Goal: Task Accomplishment & Management: Complete application form

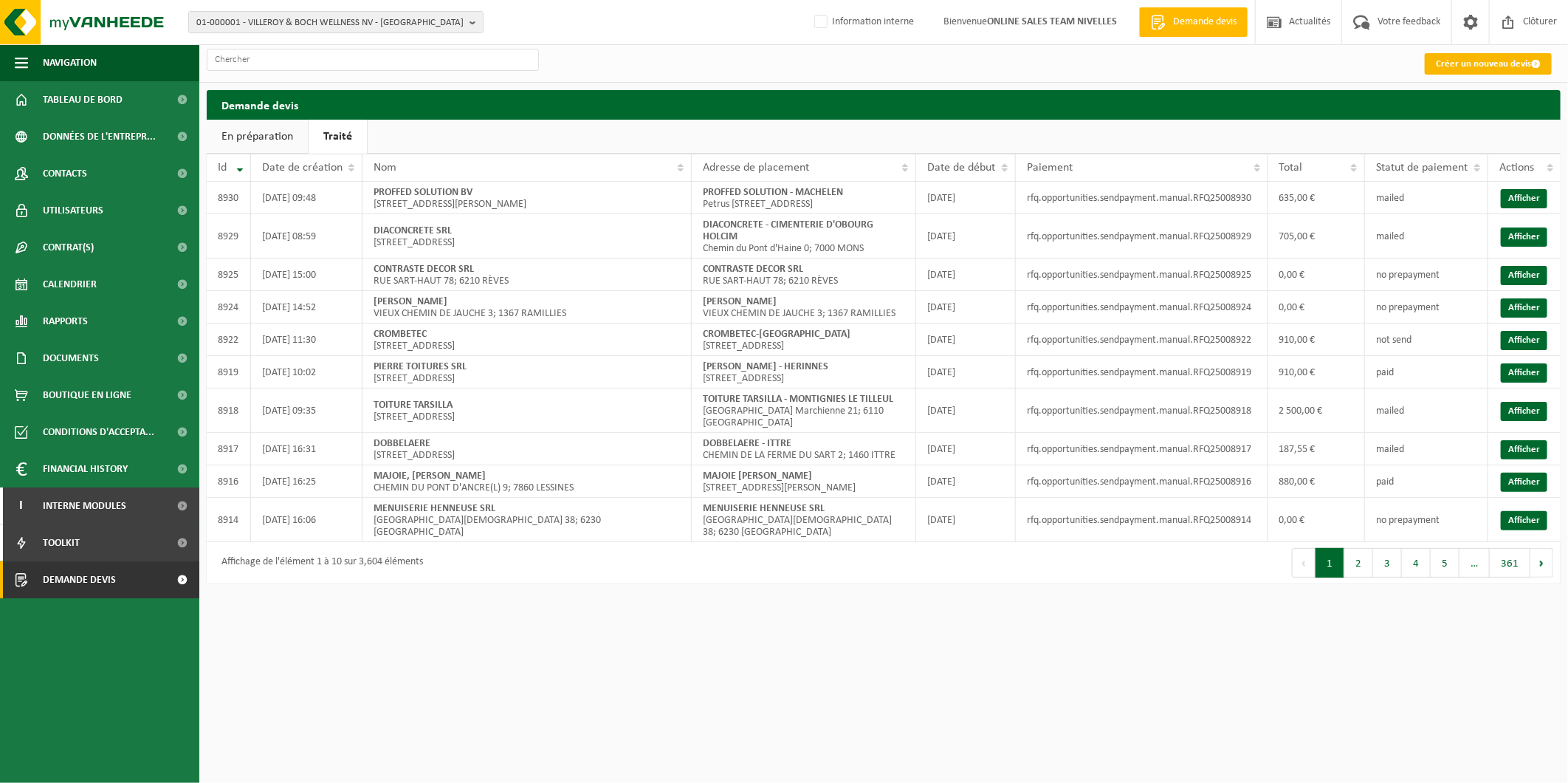
click at [1470, 59] on link "Créer un nouveau devis" at bounding box center [1489, 64] width 127 height 21
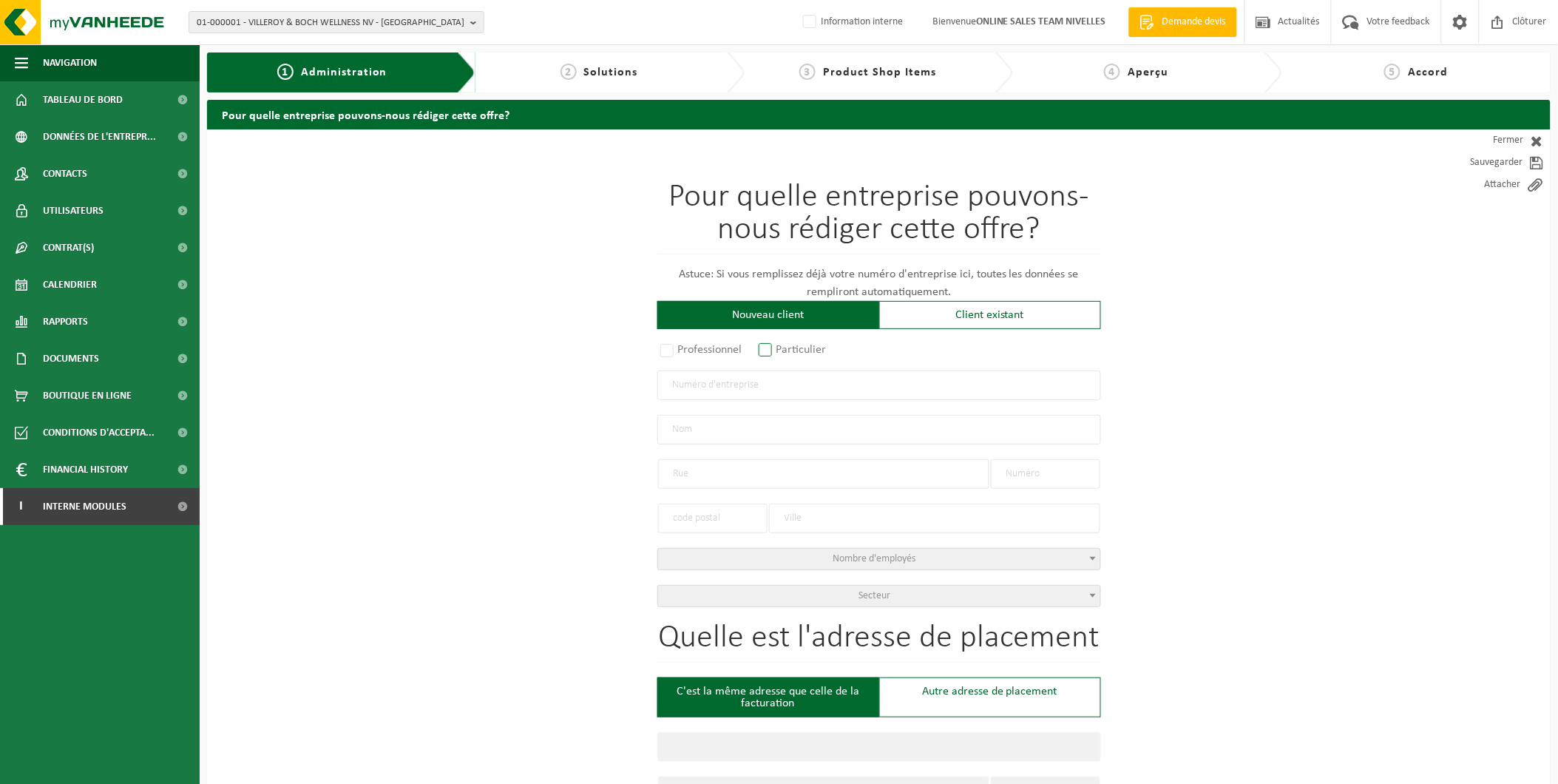
click at [769, 352] on label "Particulier" at bounding box center [793, 349] width 76 height 21
click at [780, 352] on input "Particulier" at bounding box center [784, 351] width 10 height 10
radio input "true"
select select "P"
select select "1707"
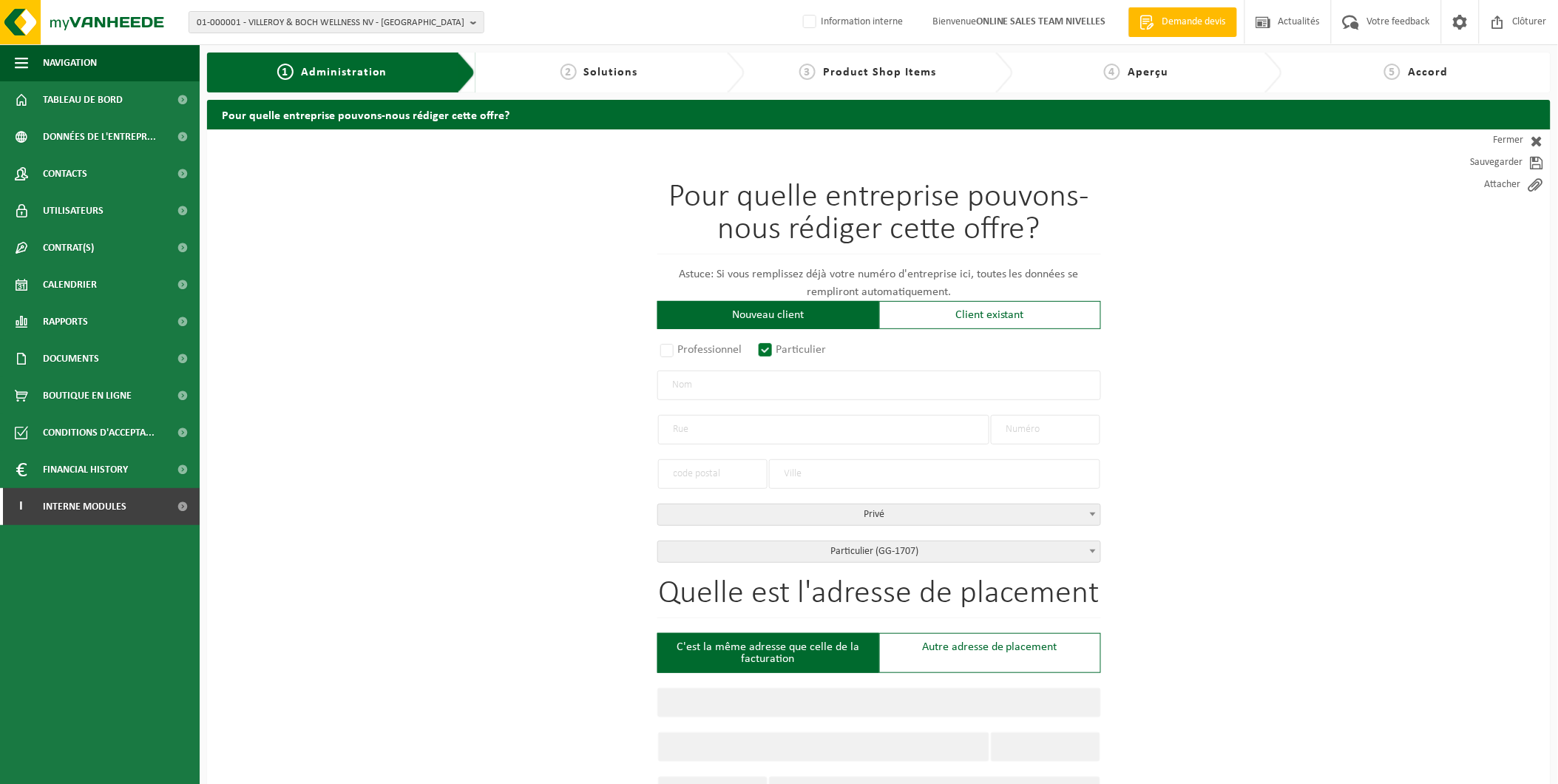
click at [785, 375] on input "text" at bounding box center [879, 384] width 443 height 29
type input "Laporte Christian"
type input "Avenue de l'Auzelle"
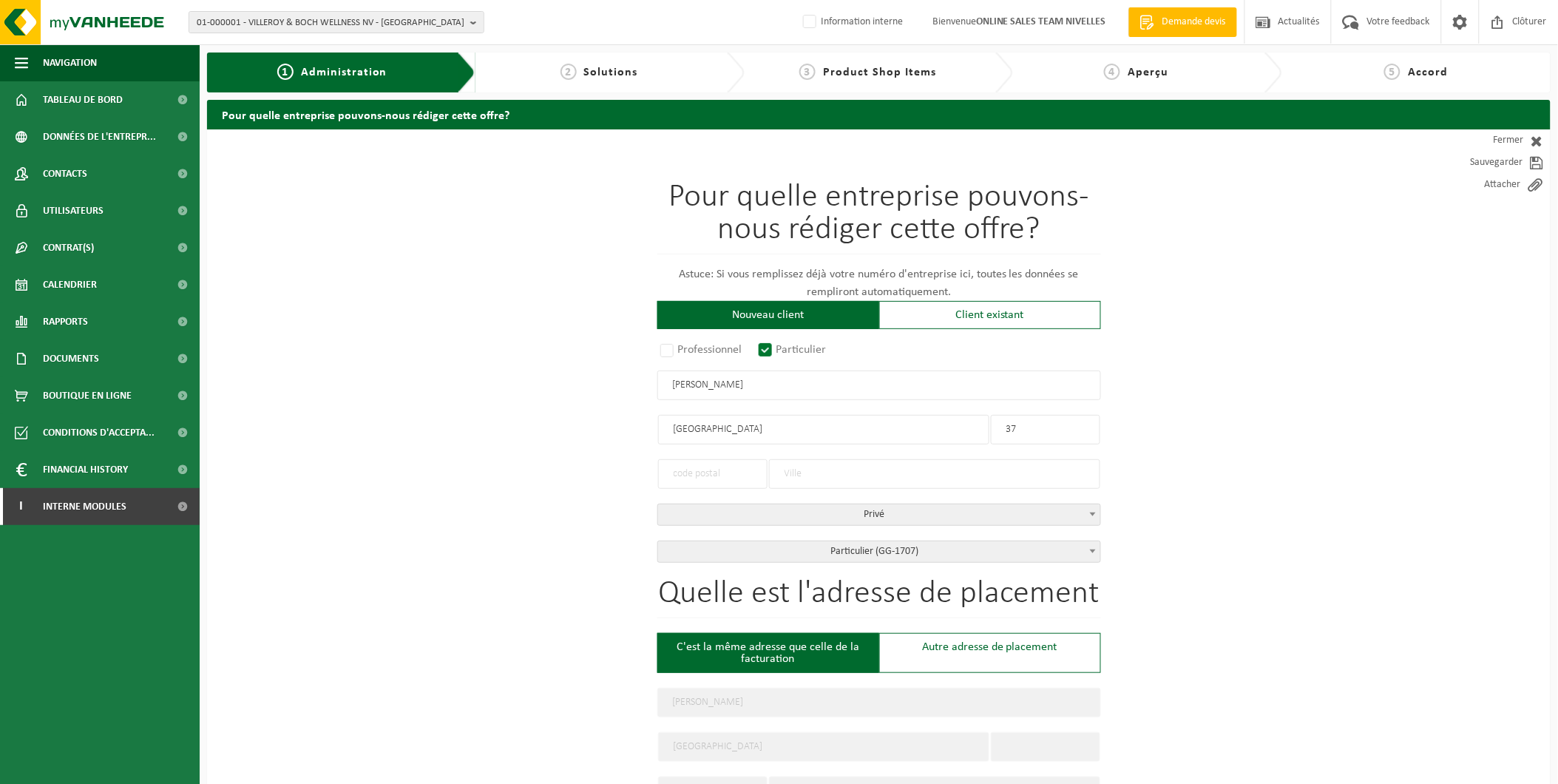
type input "37"
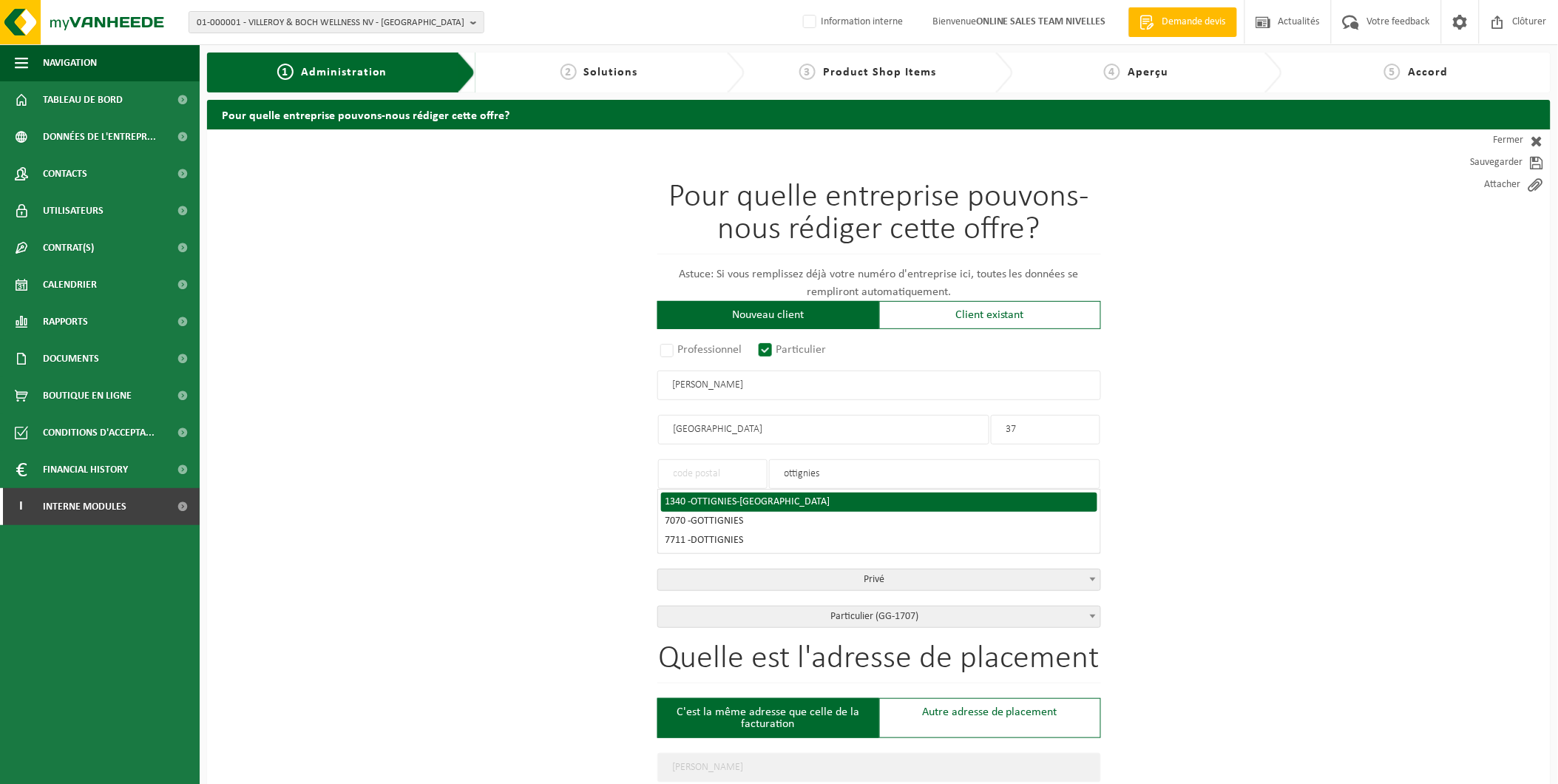
type input "ottignies"
click at [736, 499] on span "OTTIGNIES-LOUVAIN-LA-NEUVE" at bounding box center [761, 501] width 139 height 11
type input "1340"
type input "OTTIGNIES-LOUVAIN-LA-NEUVE"
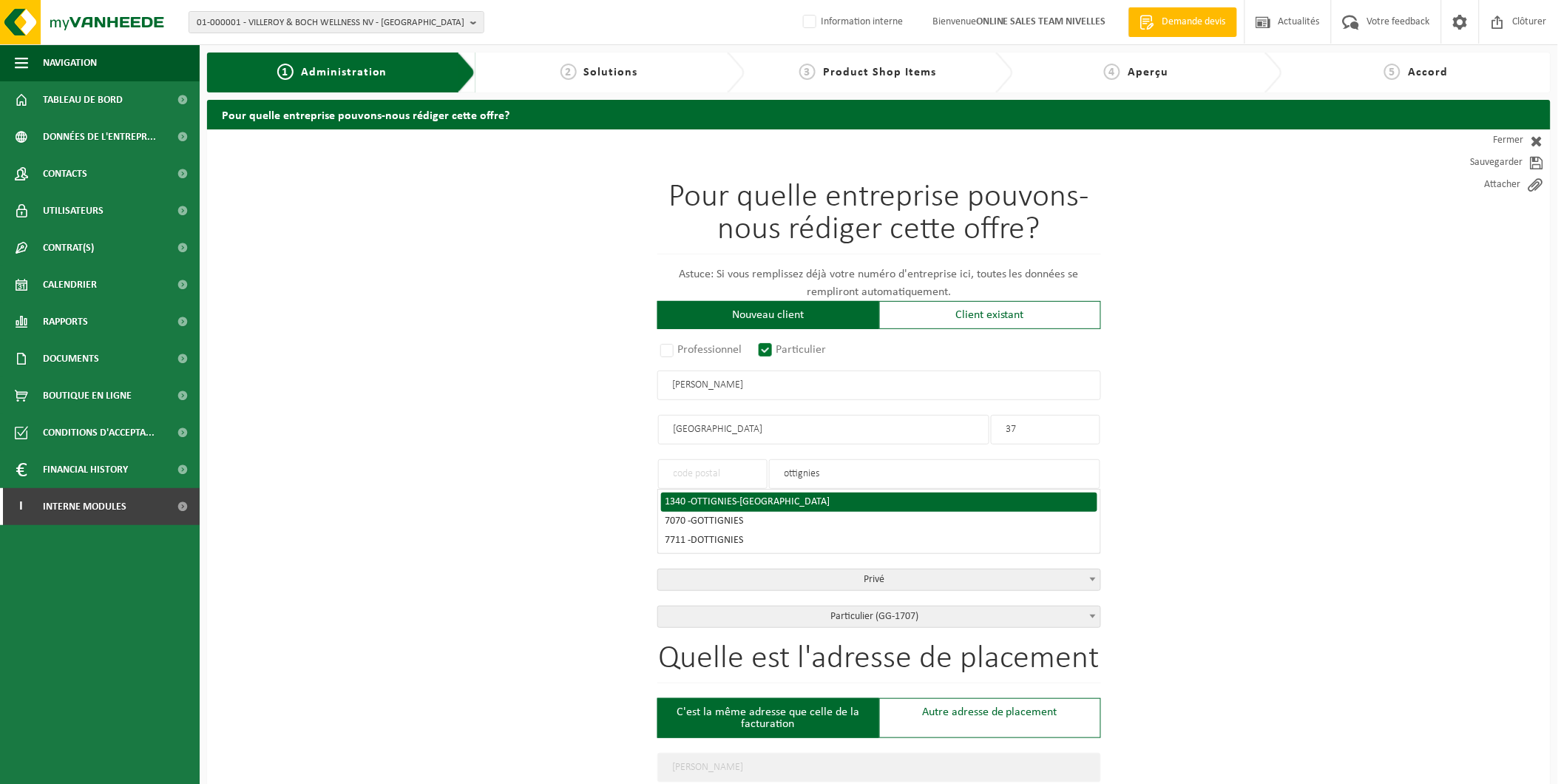
type input "1340"
type input "OTTIGNIES-LOUVAIN-LA-NEUVE"
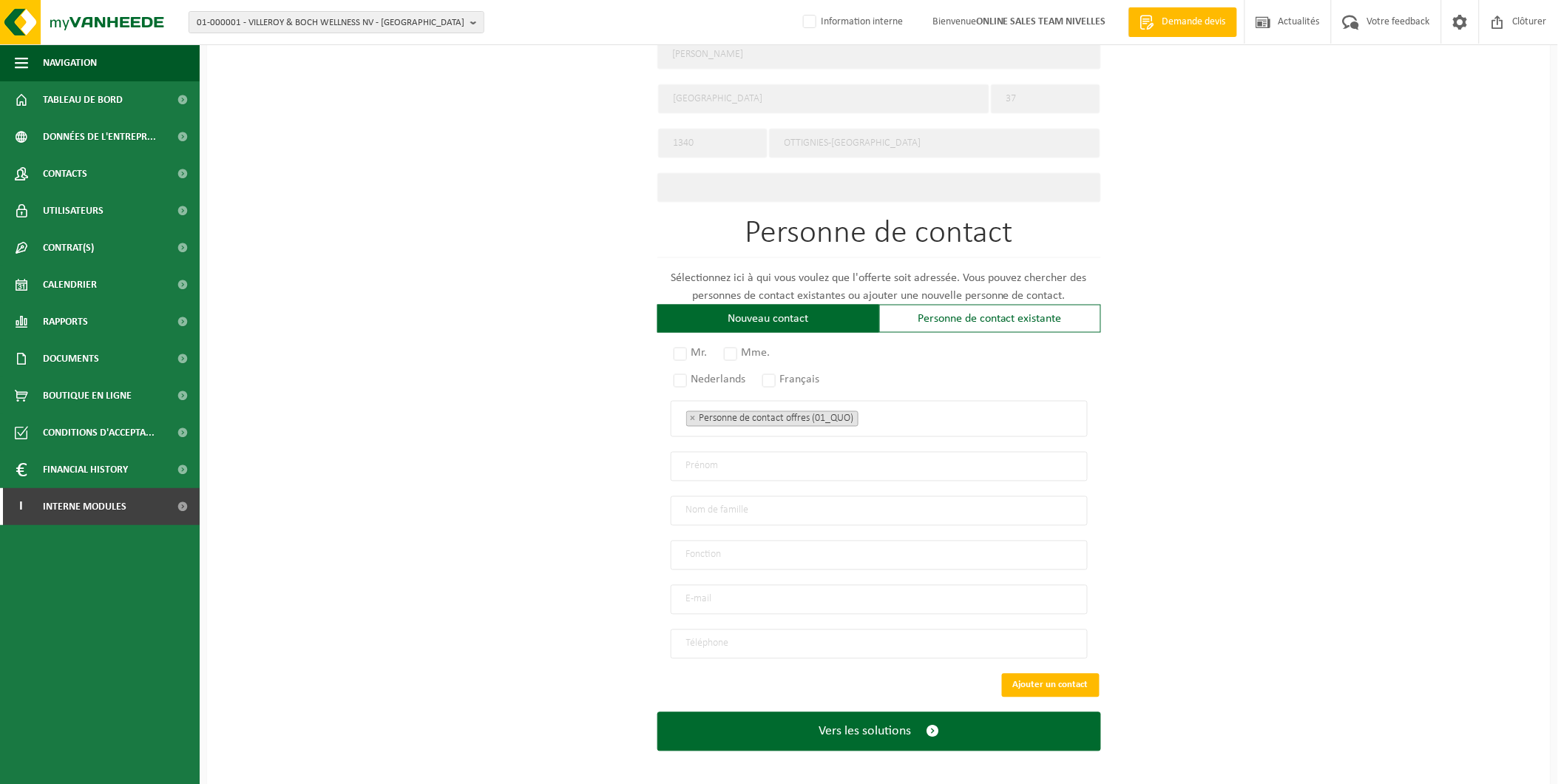
scroll to position [649, 0]
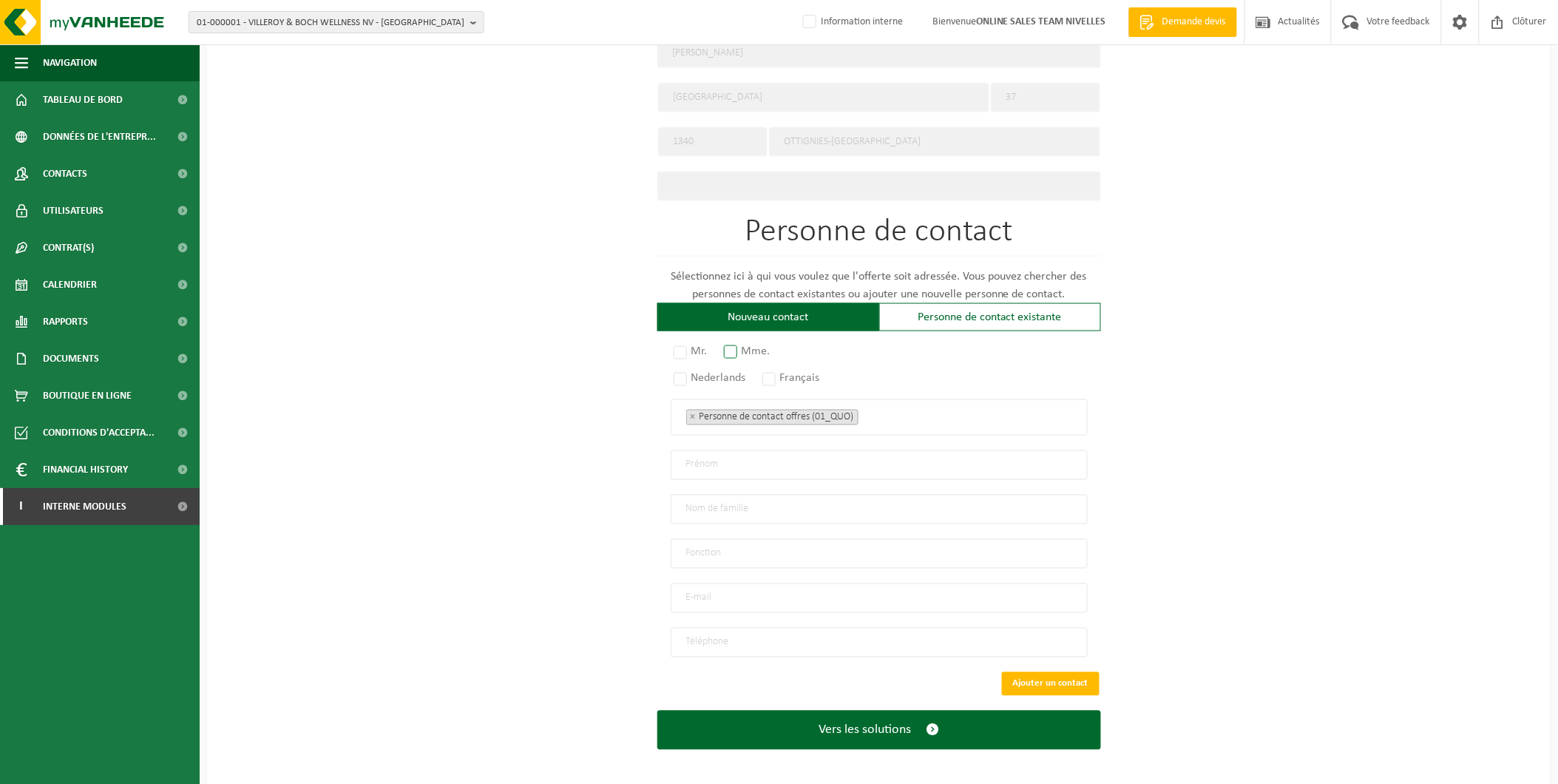
click at [740, 342] on label "Mme." at bounding box center [748, 351] width 54 height 21
radio input "true"
click at [767, 368] on label "Français" at bounding box center [791, 378] width 65 height 21
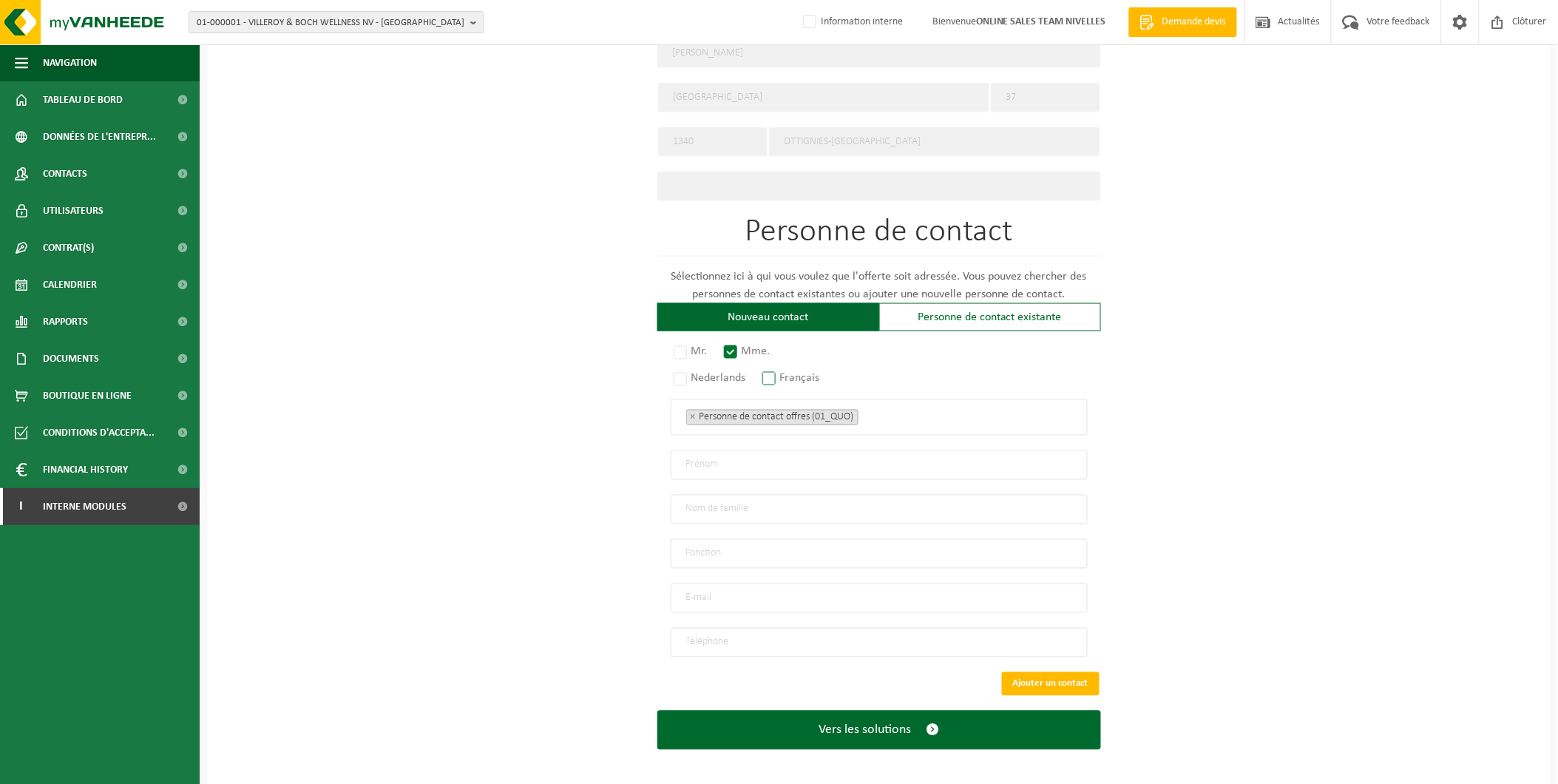
radio input "true"
click at [719, 596] on input "email" at bounding box center [879, 598] width 417 height 29
type input "laporte.christian@gmail.com"
click at [700, 631] on input "tel" at bounding box center [879, 642] width 417 height 29
type input "+32 477 51 17 28"
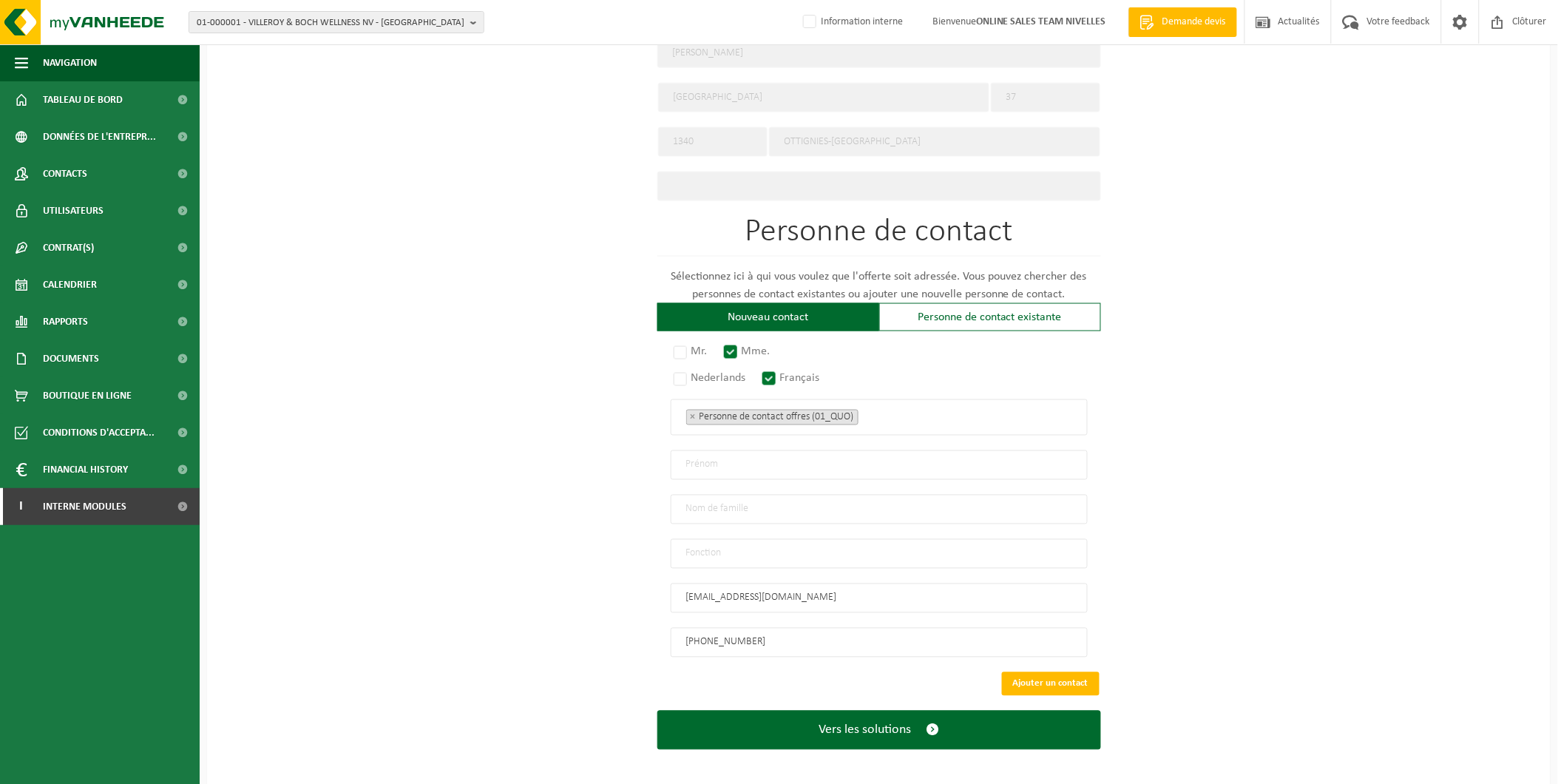
click at [743, 451] on input "text" at bounding box center [879, 465] width 417 height 29
type input "Christian"
type input "Laporte"
drag, startPoint x: 751, startPoint y: 541, endPoint x: 750, endPoint y: 553, distance: 12.0
click at [751, 541] on input "text" at bounding box center [879, 553] width 417 height 29
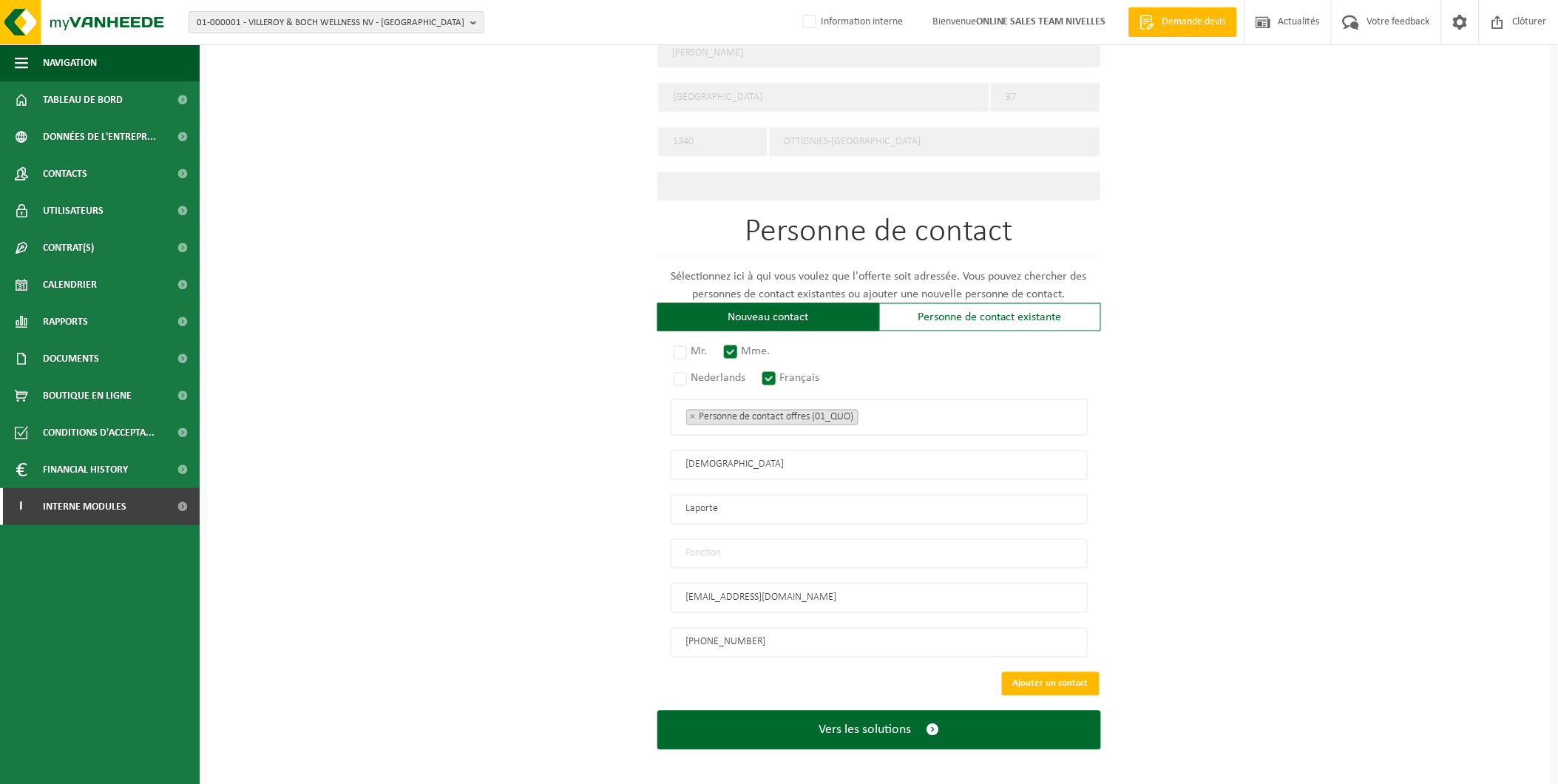
type input "Particulier"
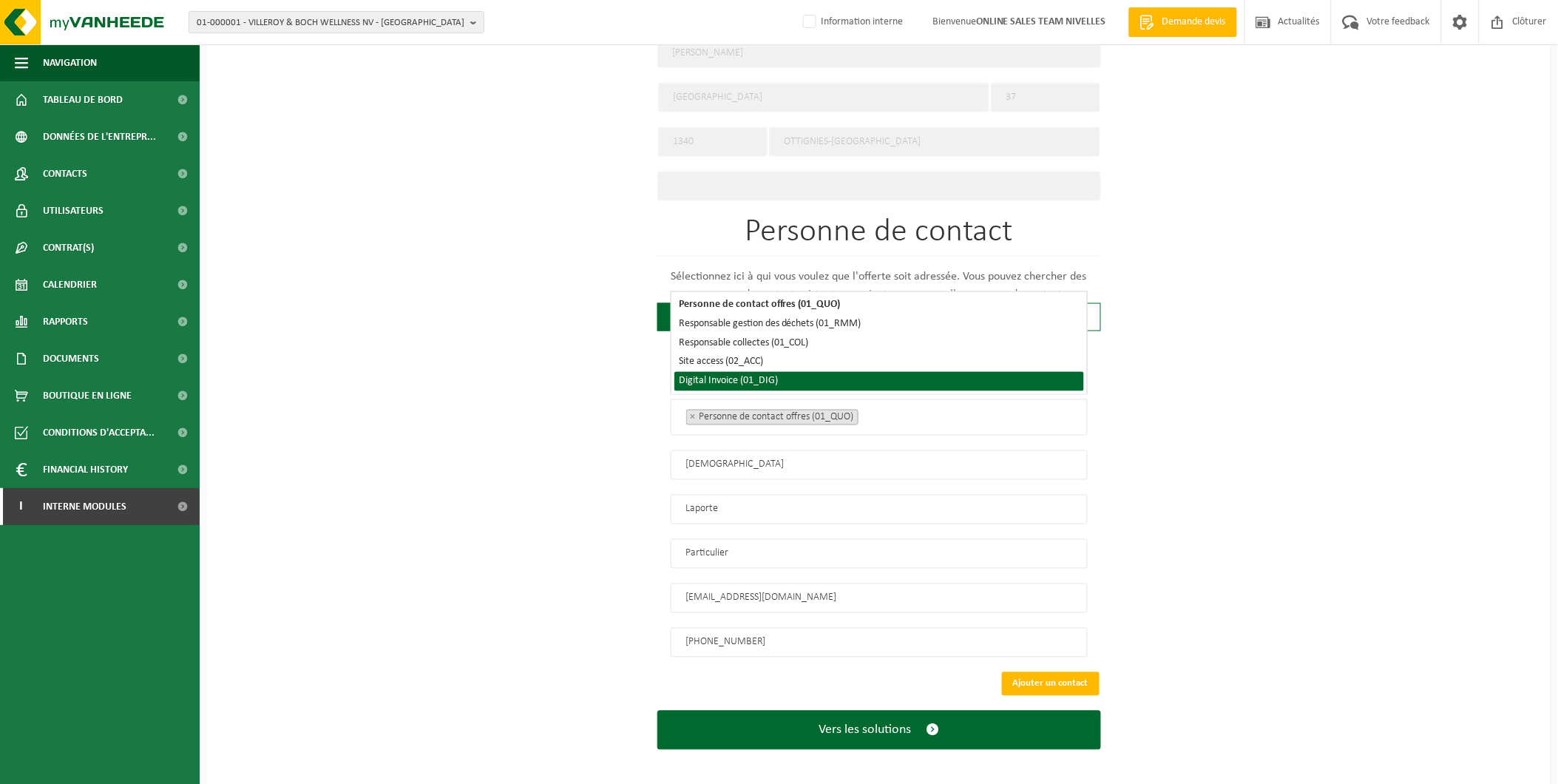
click at [693, 379] on li "Digital Invoice (01_DIG)" at bounding box center [879, 382] width 410 height 20
click at [1393, 602] on div "Pour quelle entreprise pouvons-nous rédiger cette offre? Astuce: Si vous rempli…" at bounding box center [879, 133] width 1344 height 1306
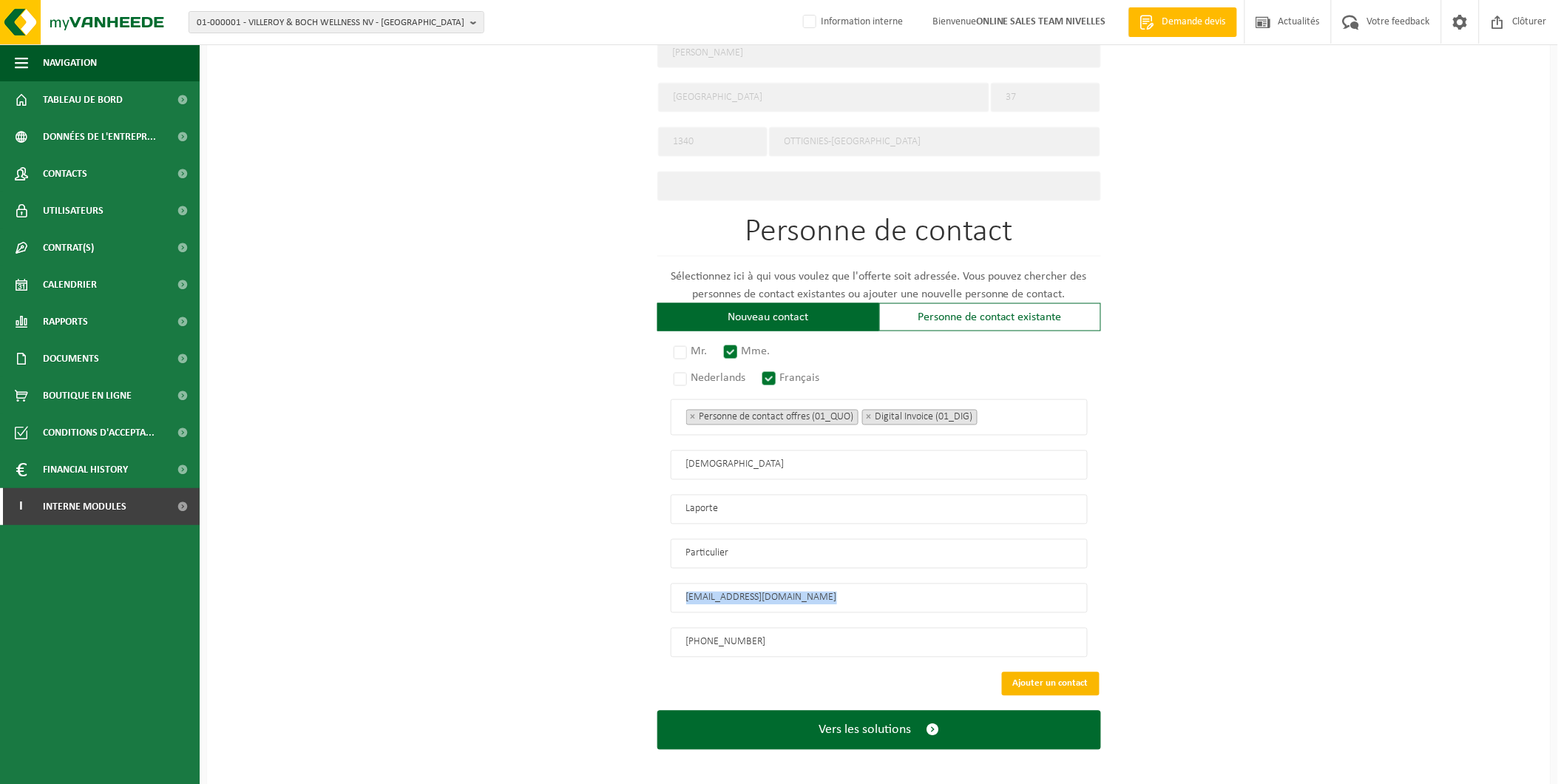
click at [1057, 680] on button "Ajouter un contact" at bounding box center [1050, 683] width 97 height 24
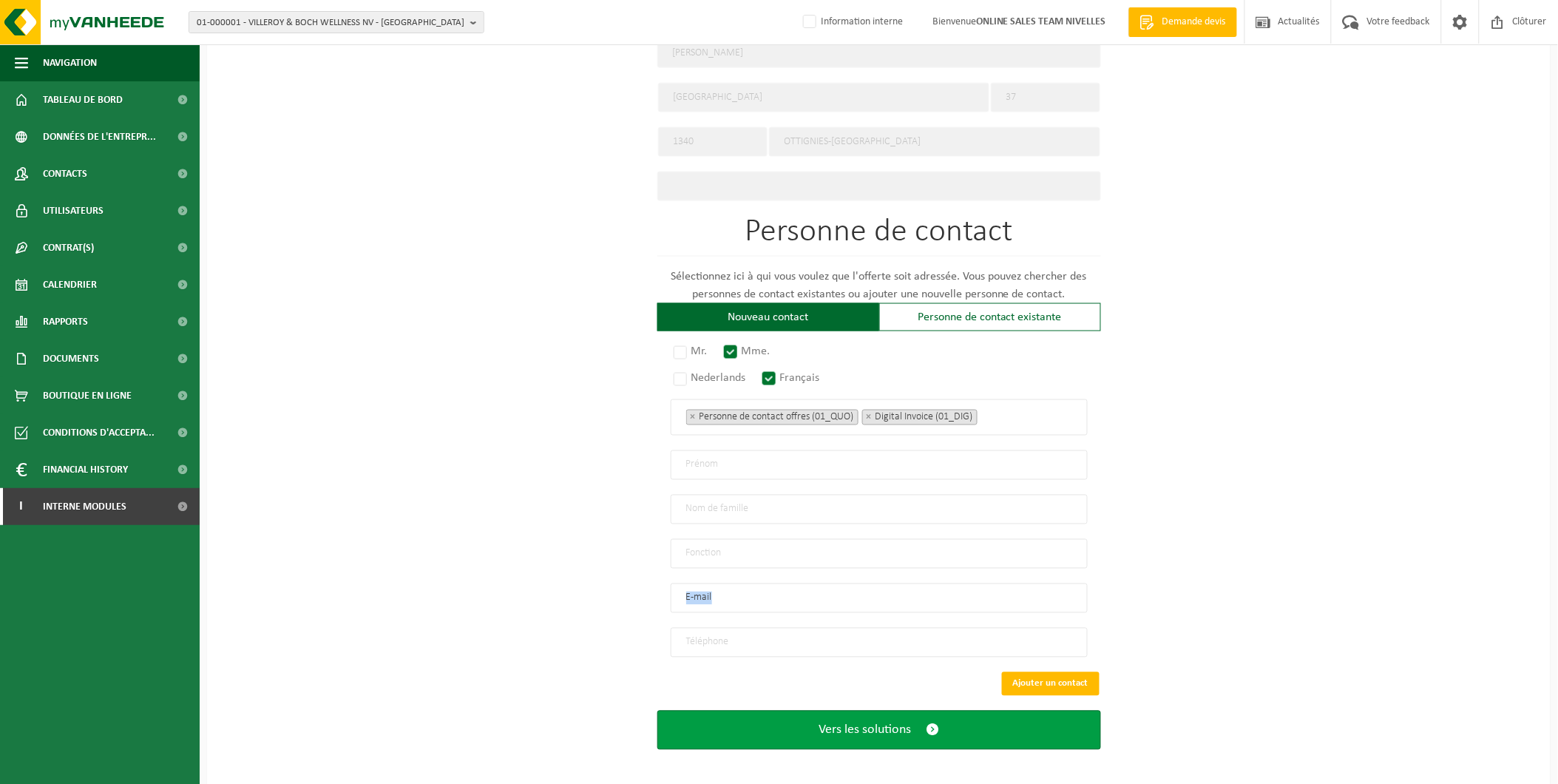
scroll to position [396, 0]
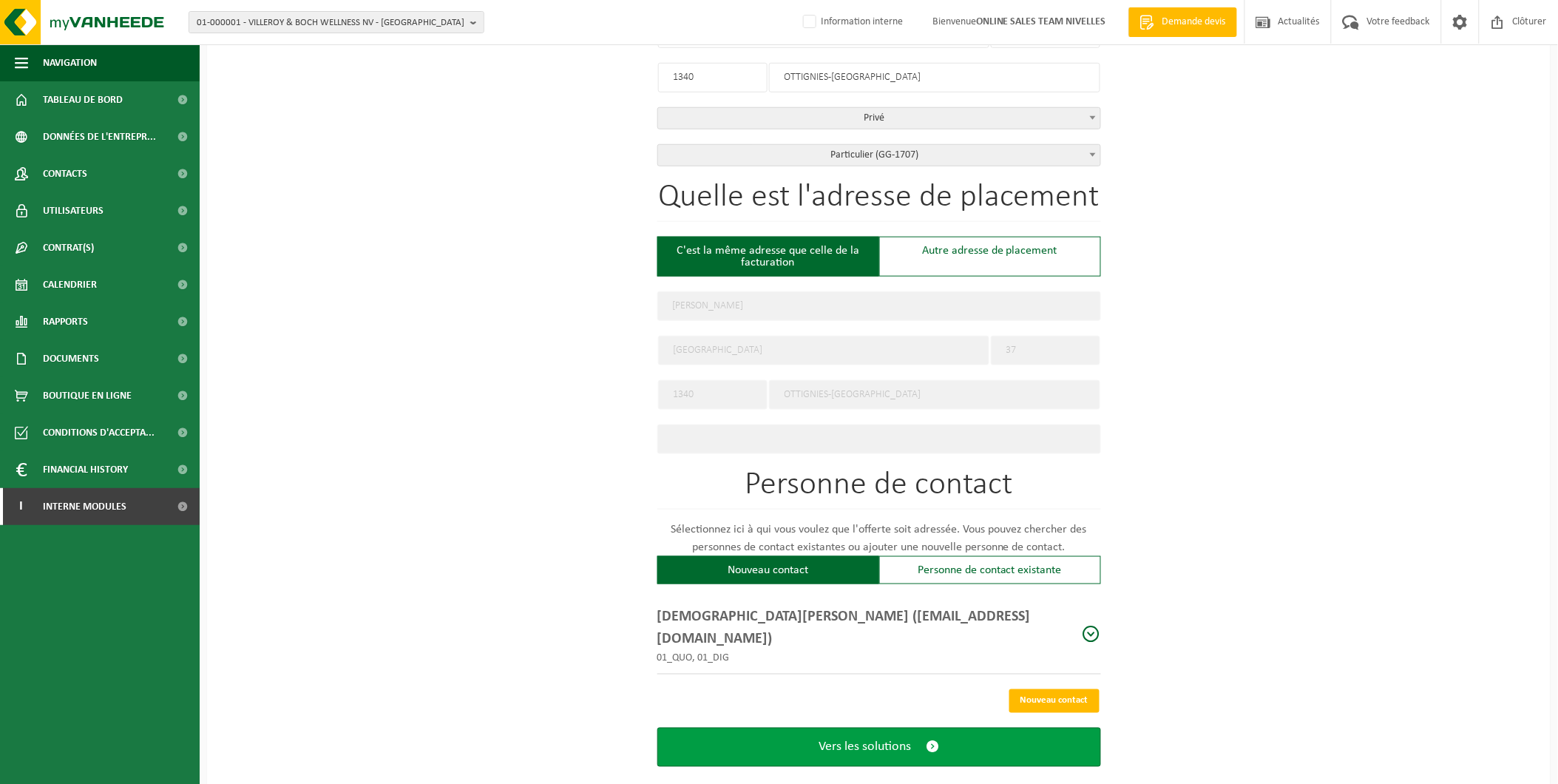
click at [914, 728] on button "Vers les solutions" at bounding box center [879, 747] width 443 height 39
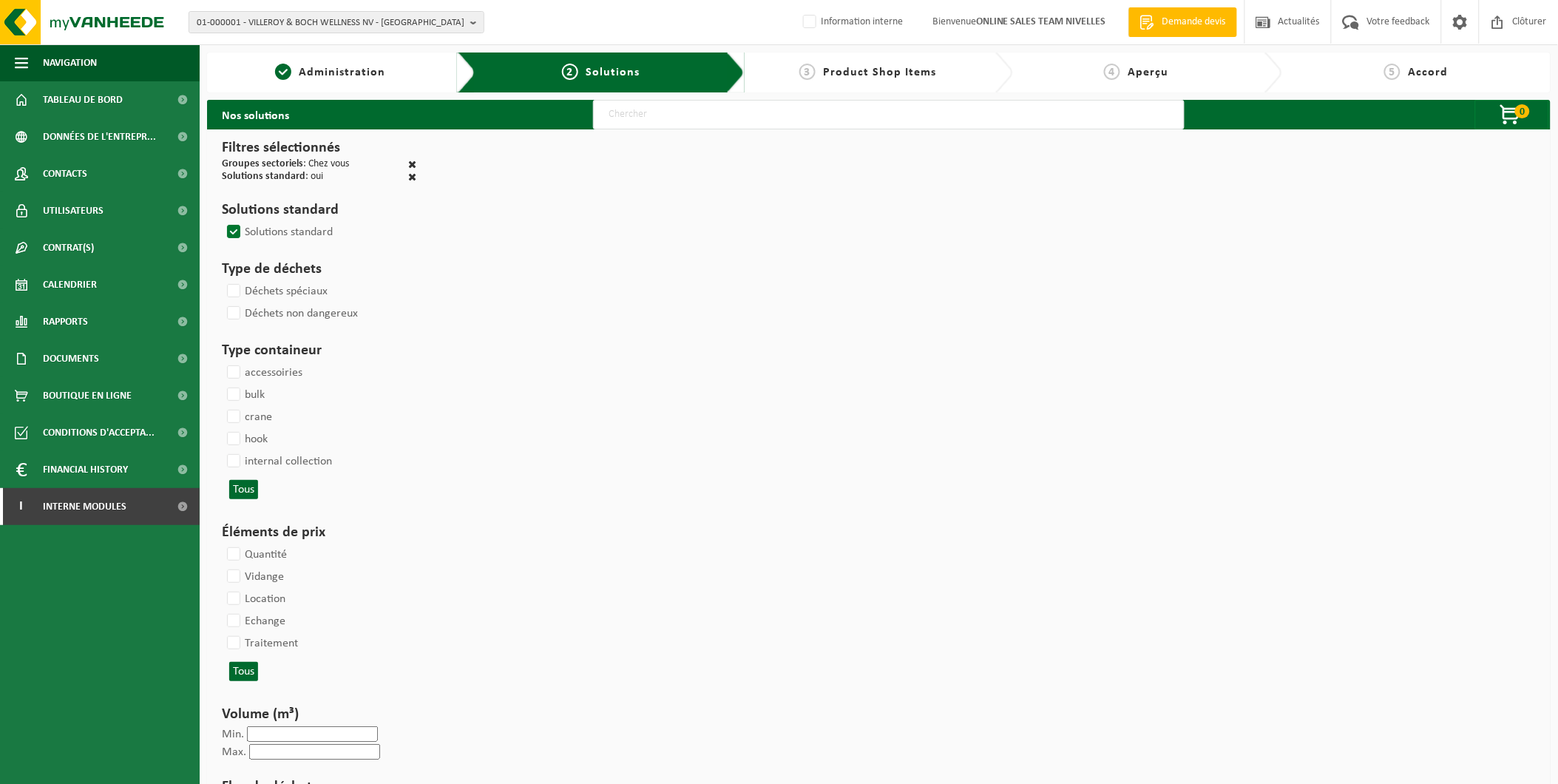
click at [636, 116] on input "text" at bounding box center [889, 114] width 592 height 29
select select
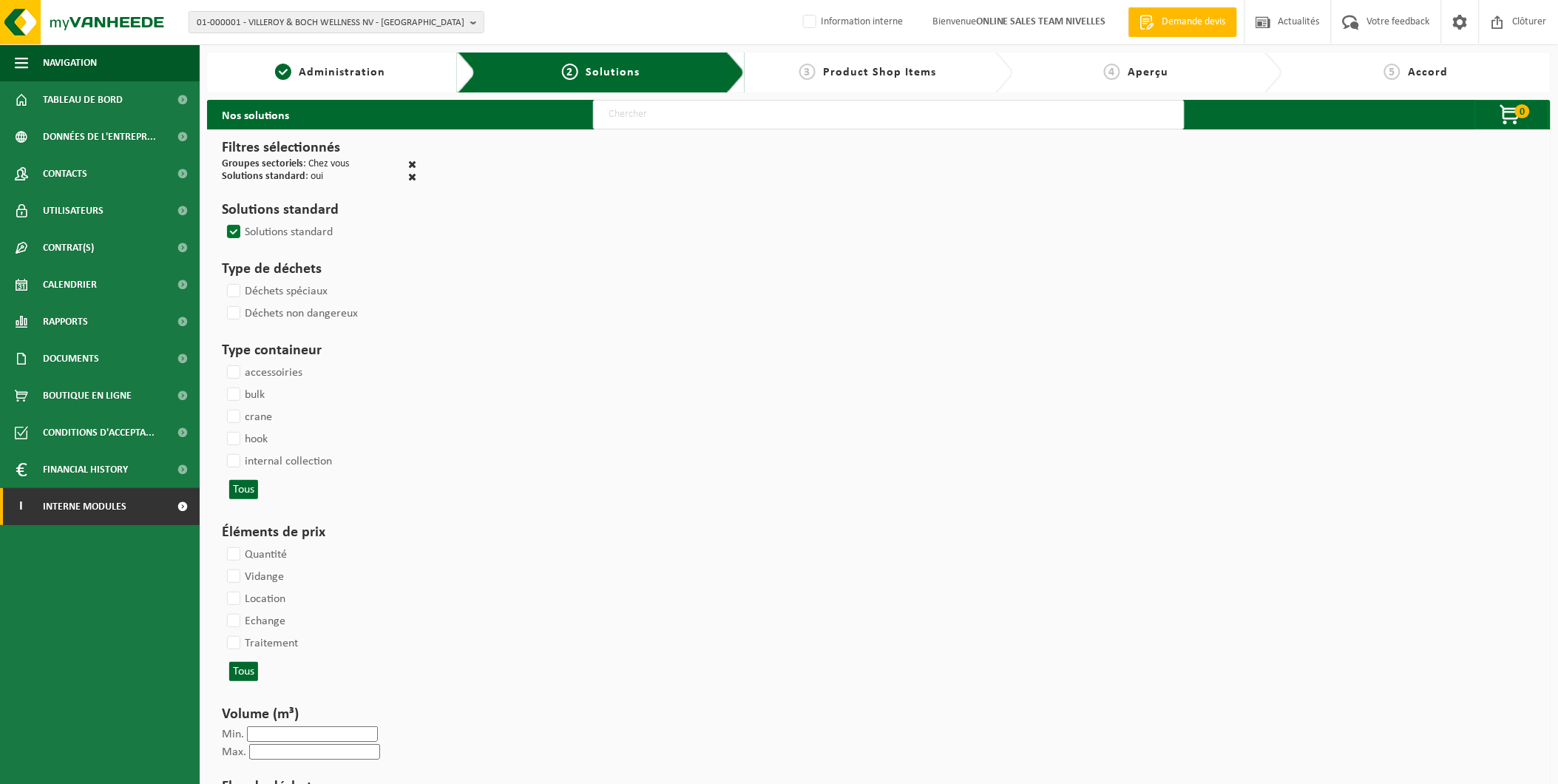
select select
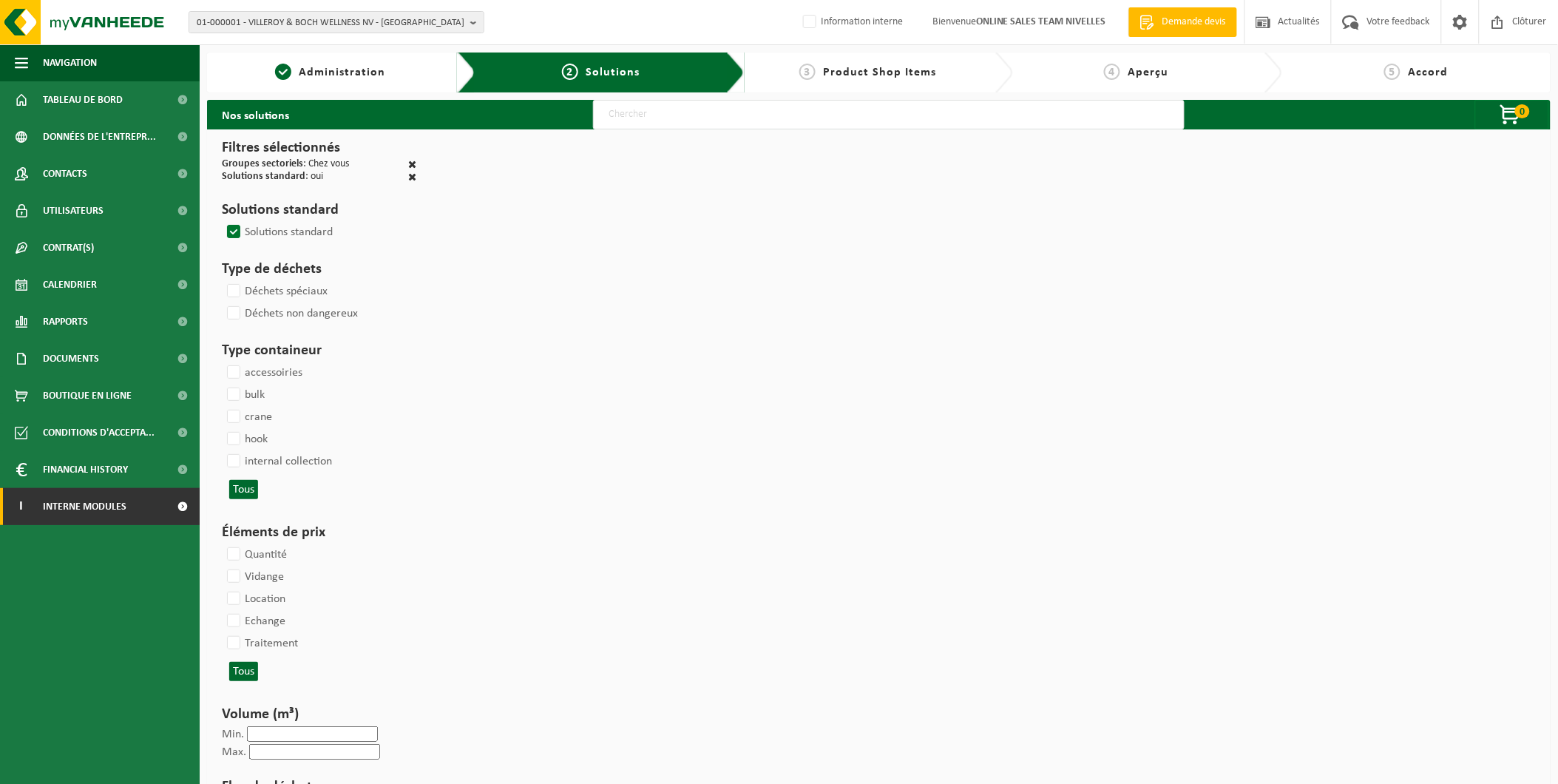
select select
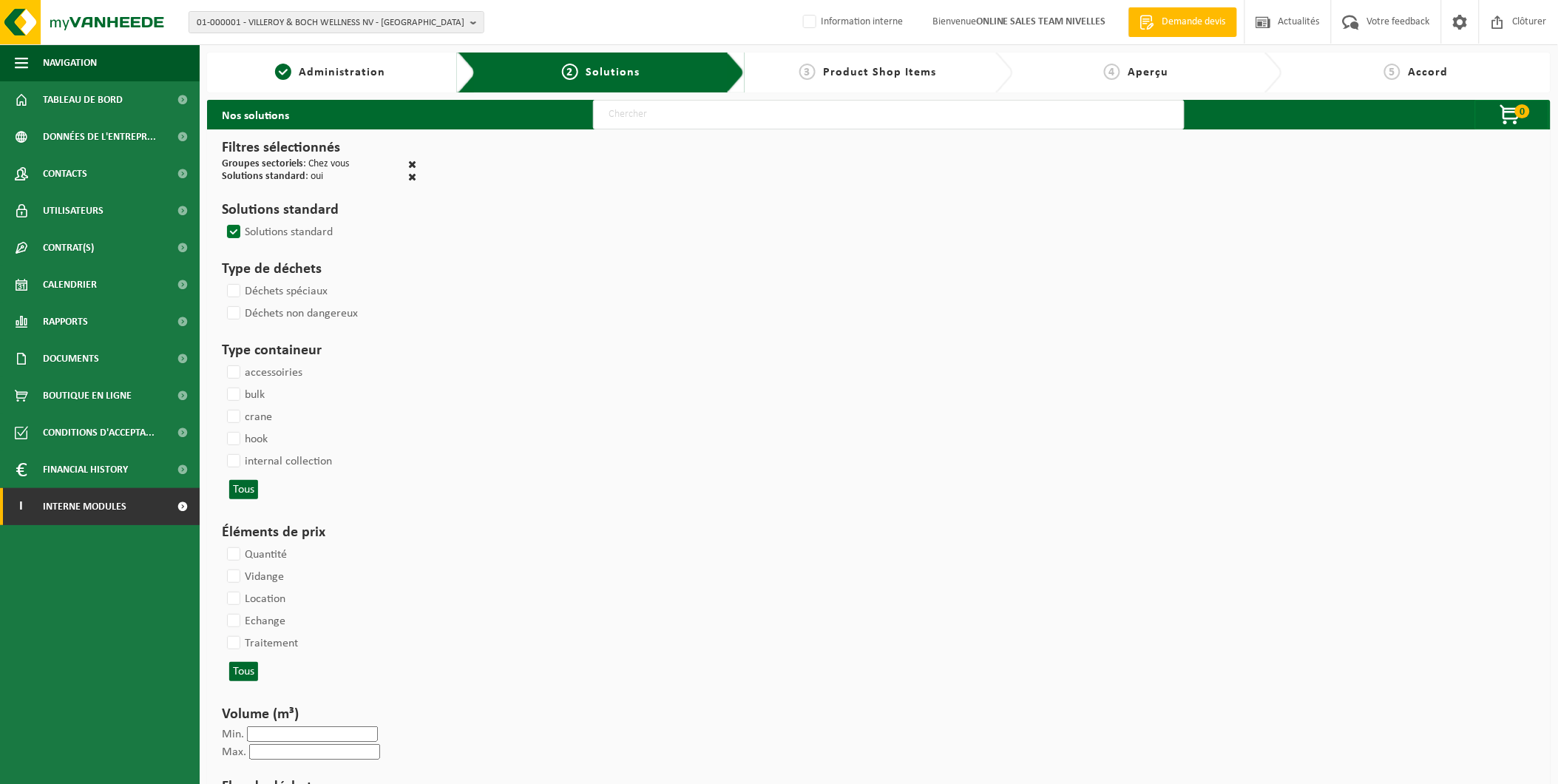
select select
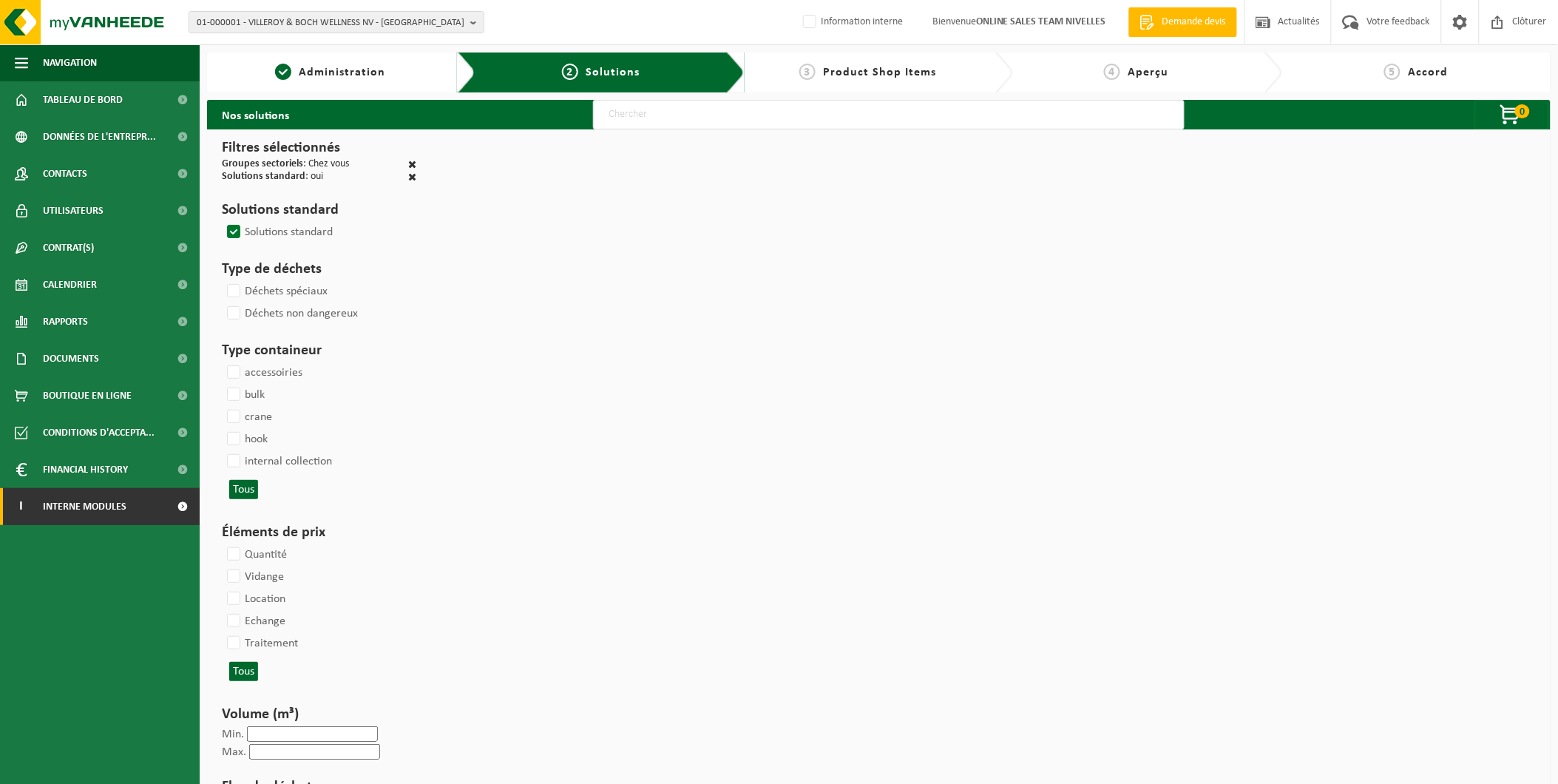
select select
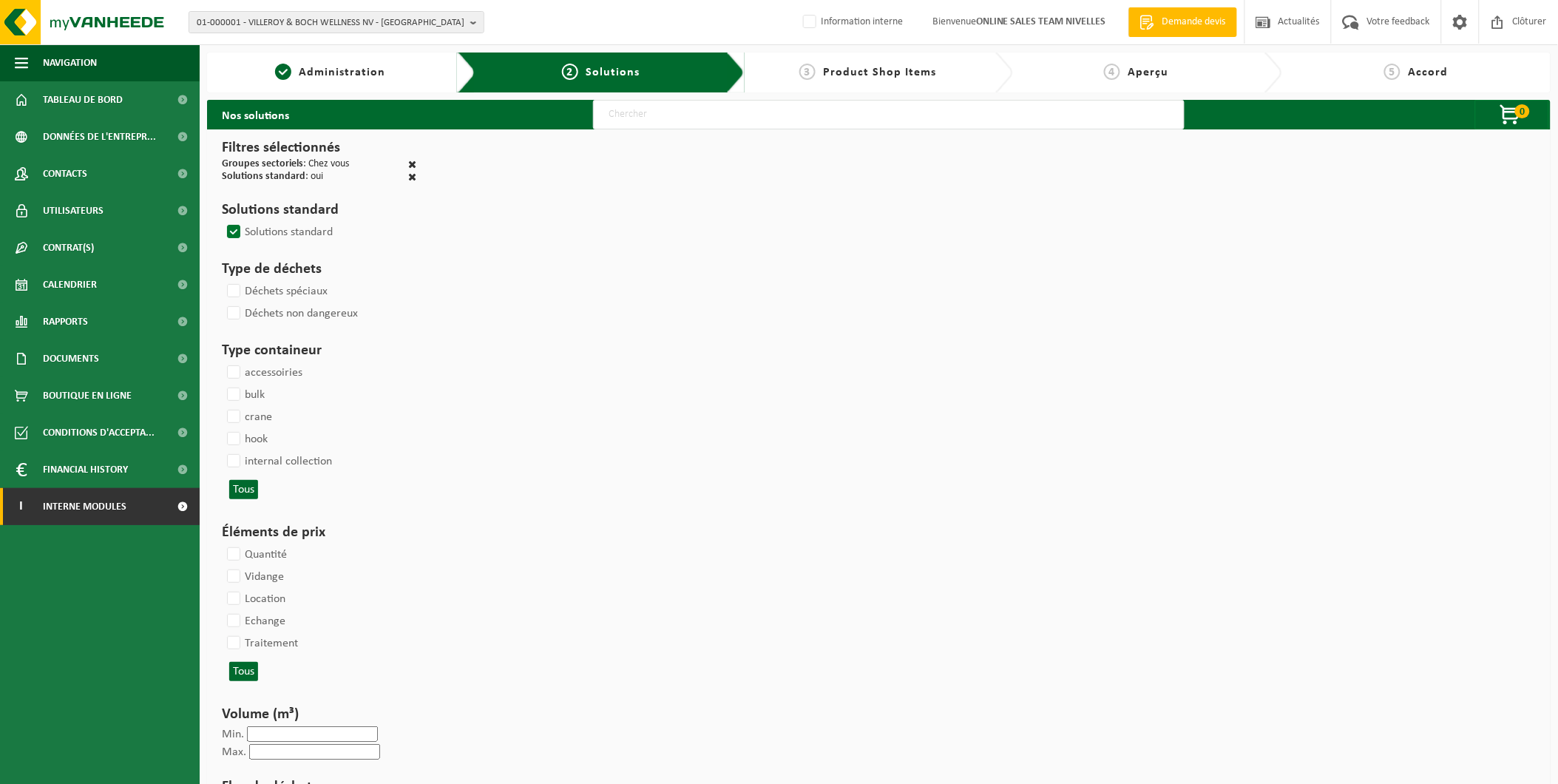
select select
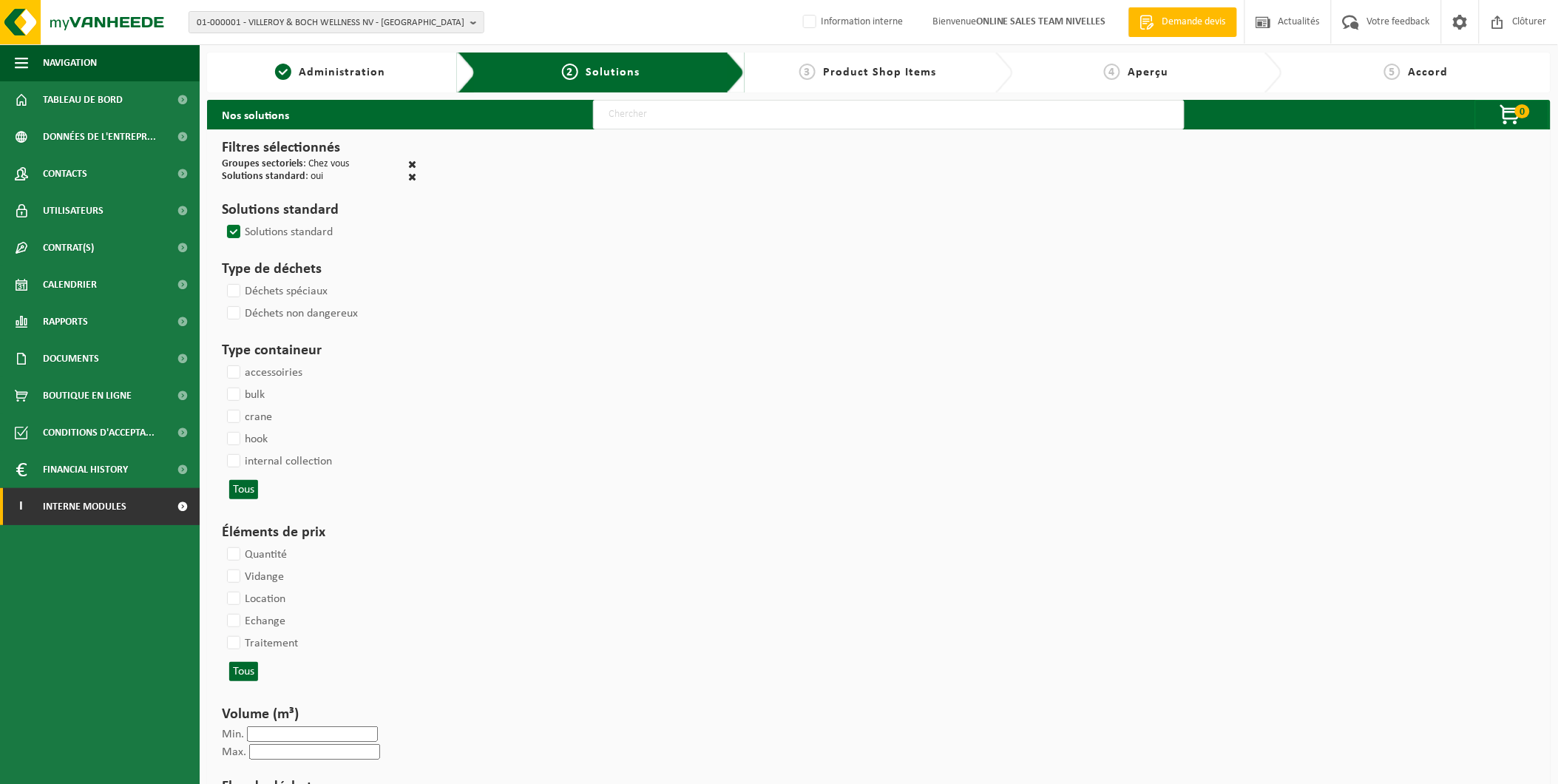
select select
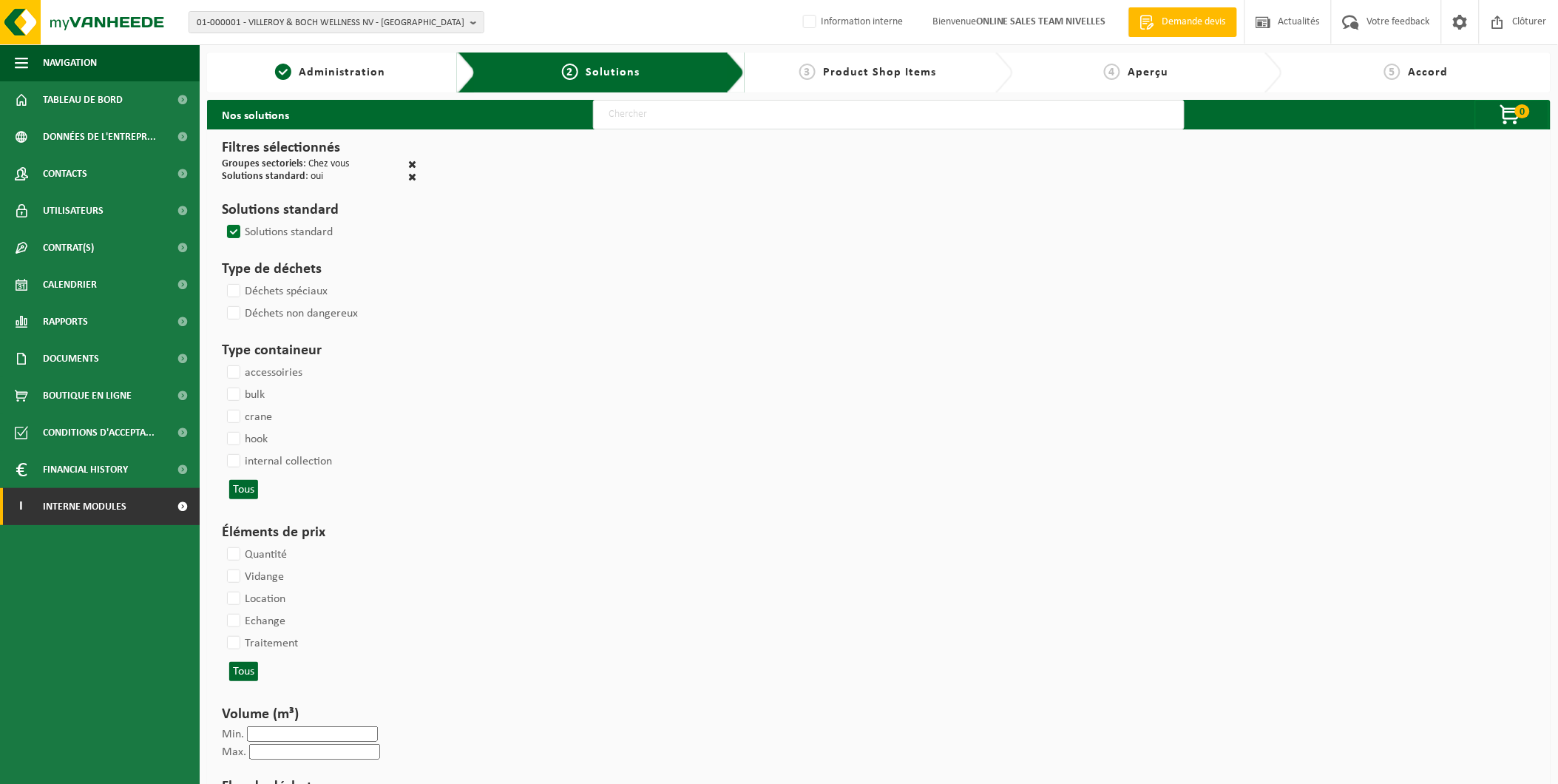
select select
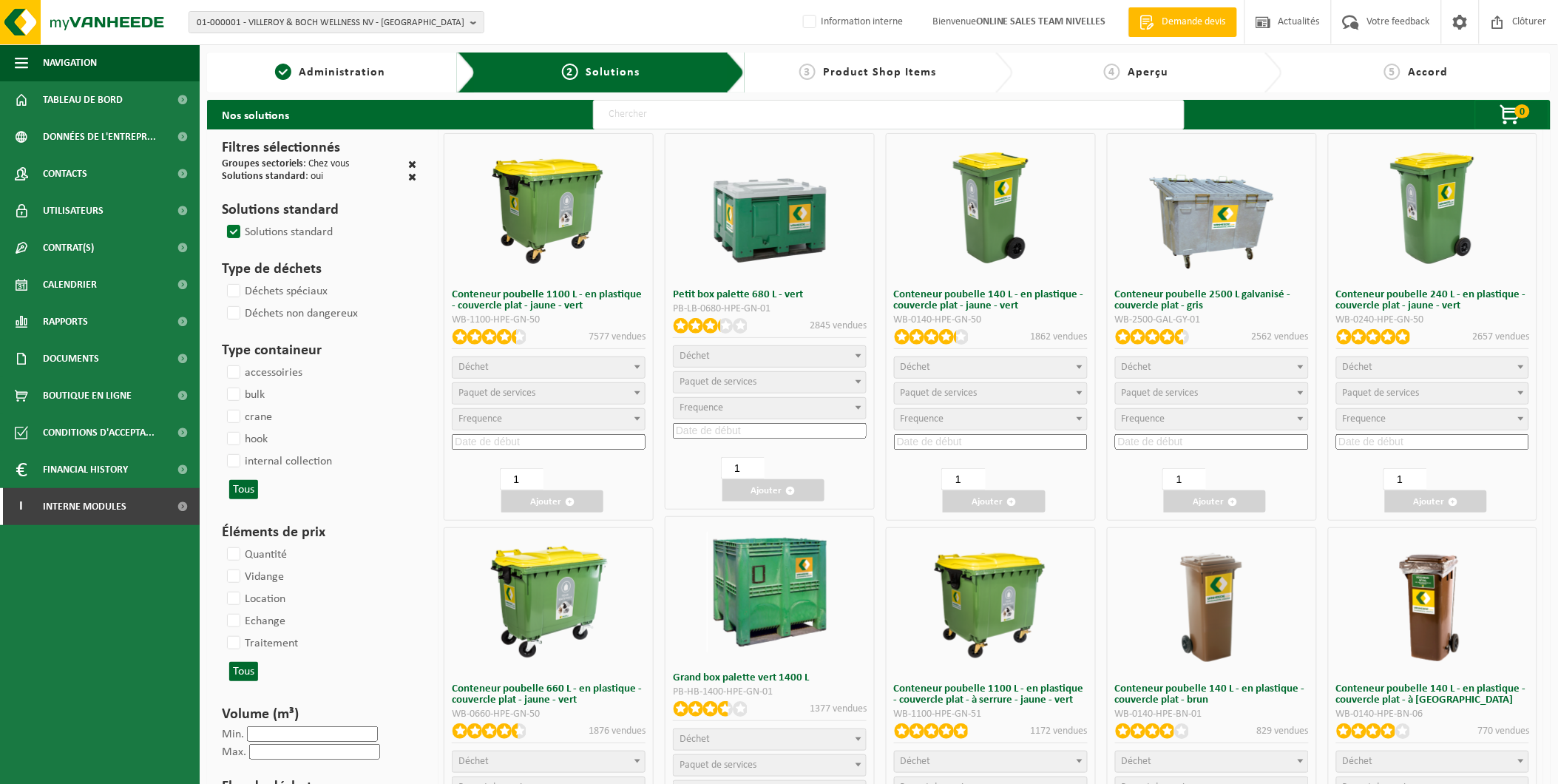
click at [633, 109] on input "text" at bounding box center [889, 114] width 592 height 29
type input "000291"
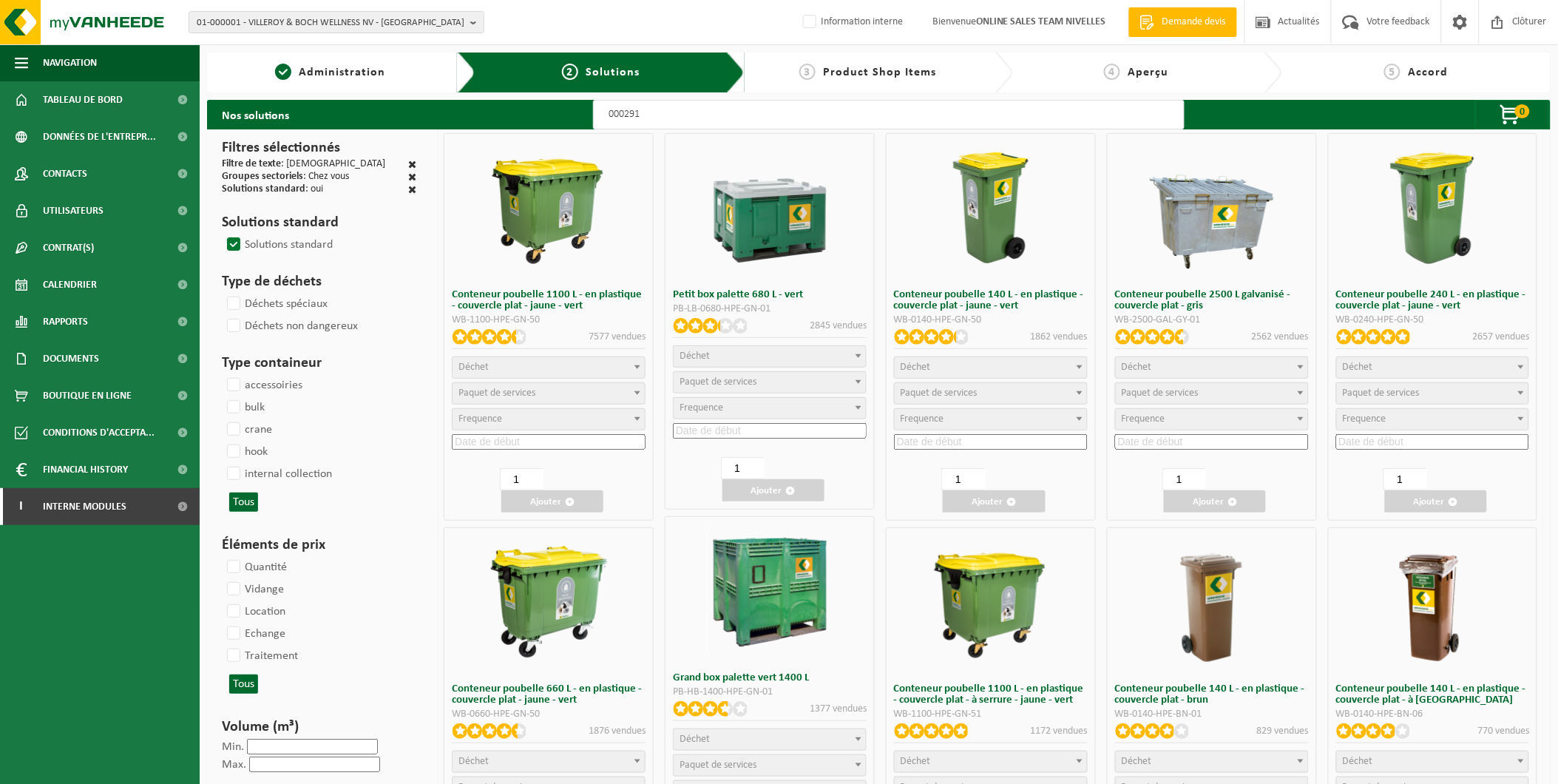
select select
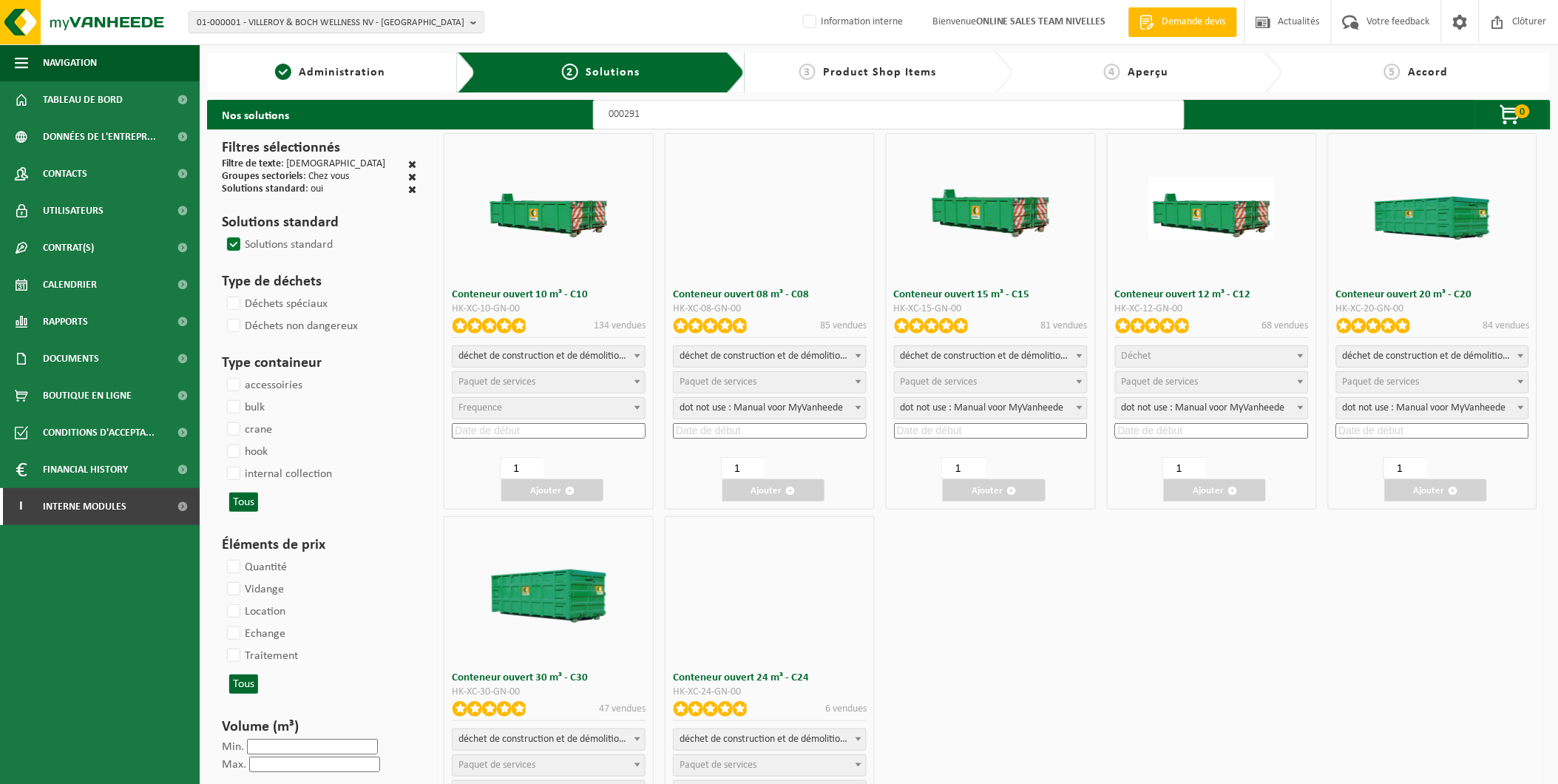
select select
select select "197"
select select
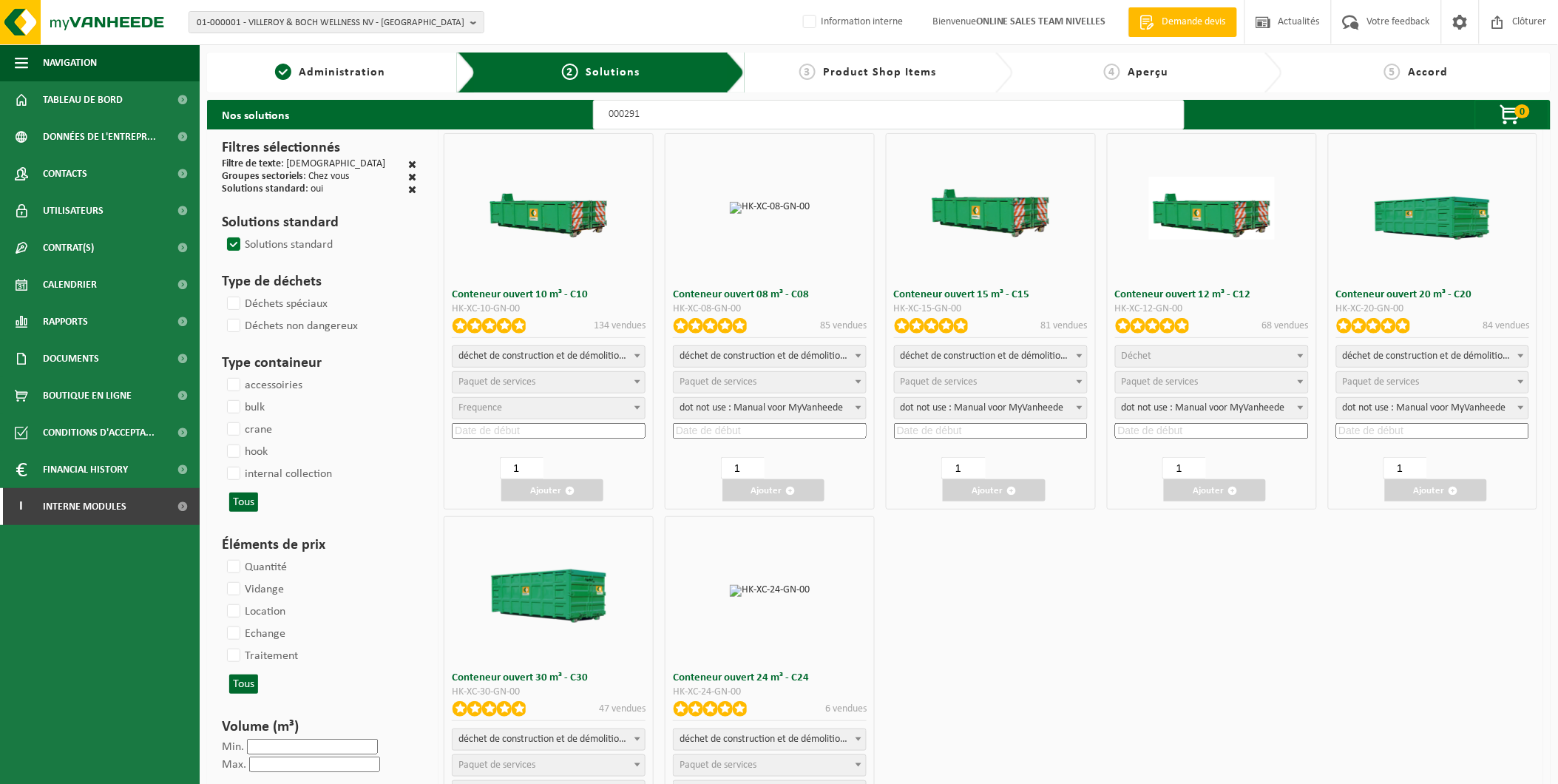
select select
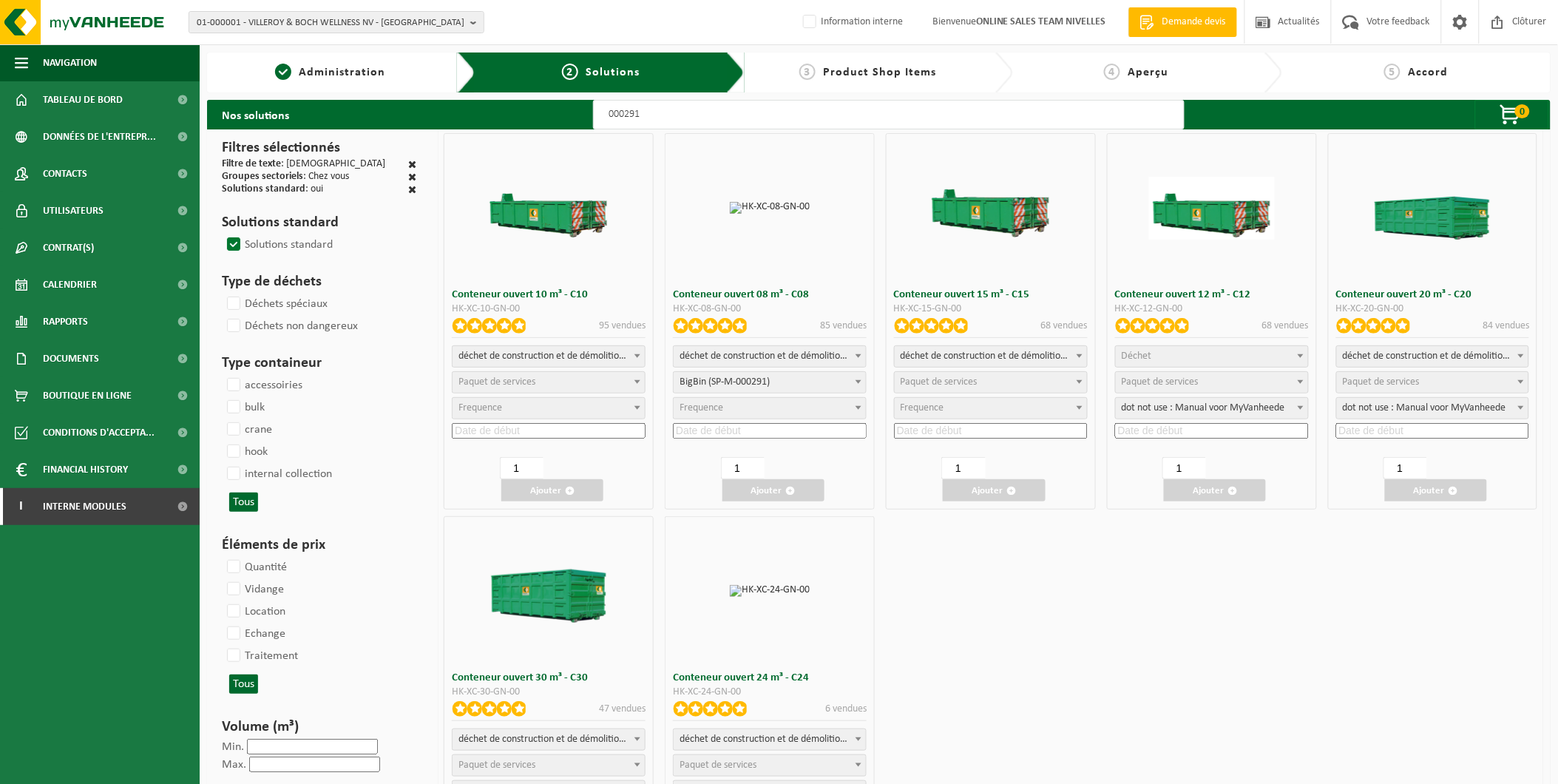
select select "197"
select select
select select "197"
select select
select select "25"
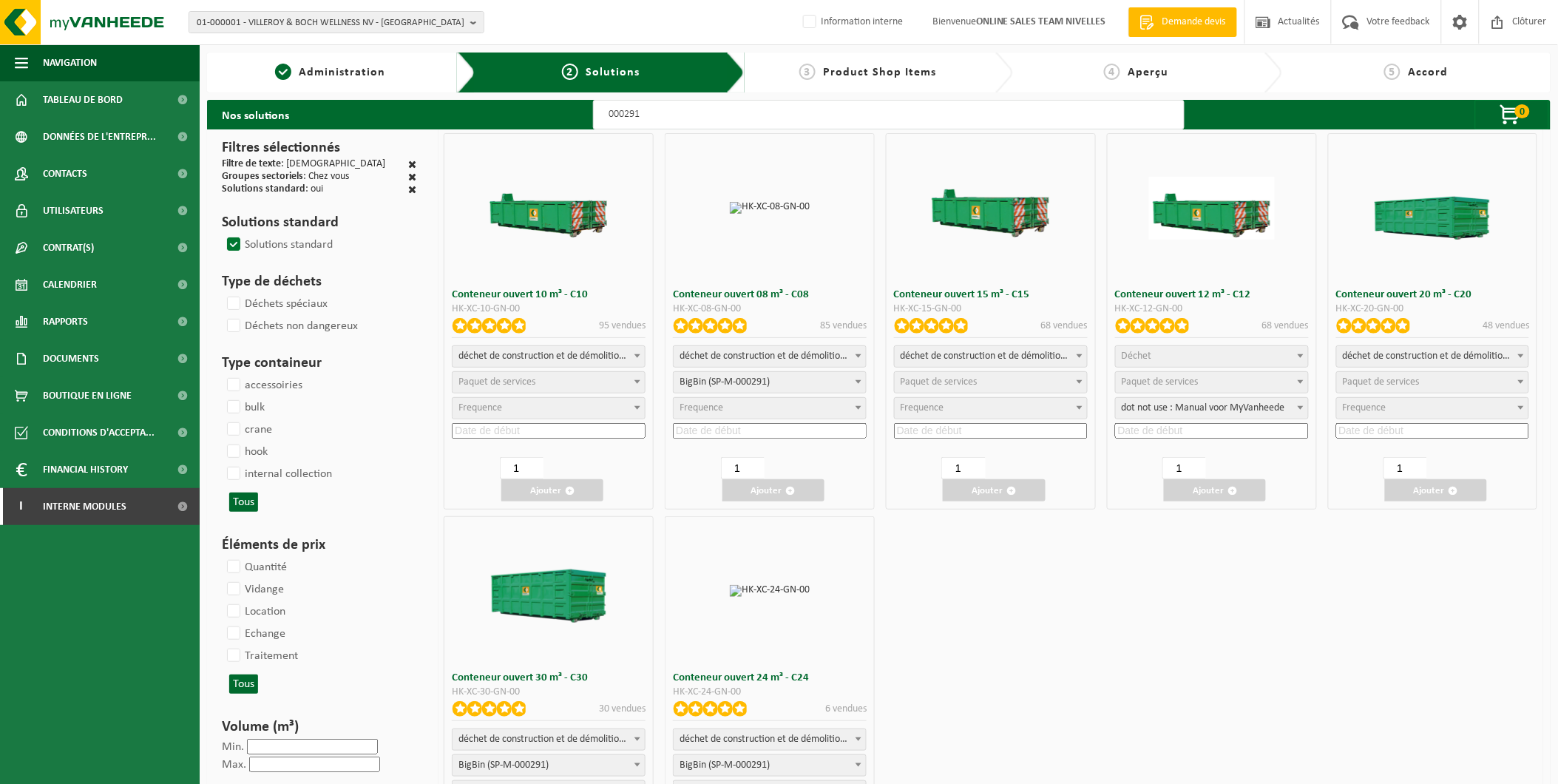
select select "25"
click at [1376, 378] on span "Paquet de services" at bounding box center [1381, 382] width 77 height 11
select select "197"
select select "25"
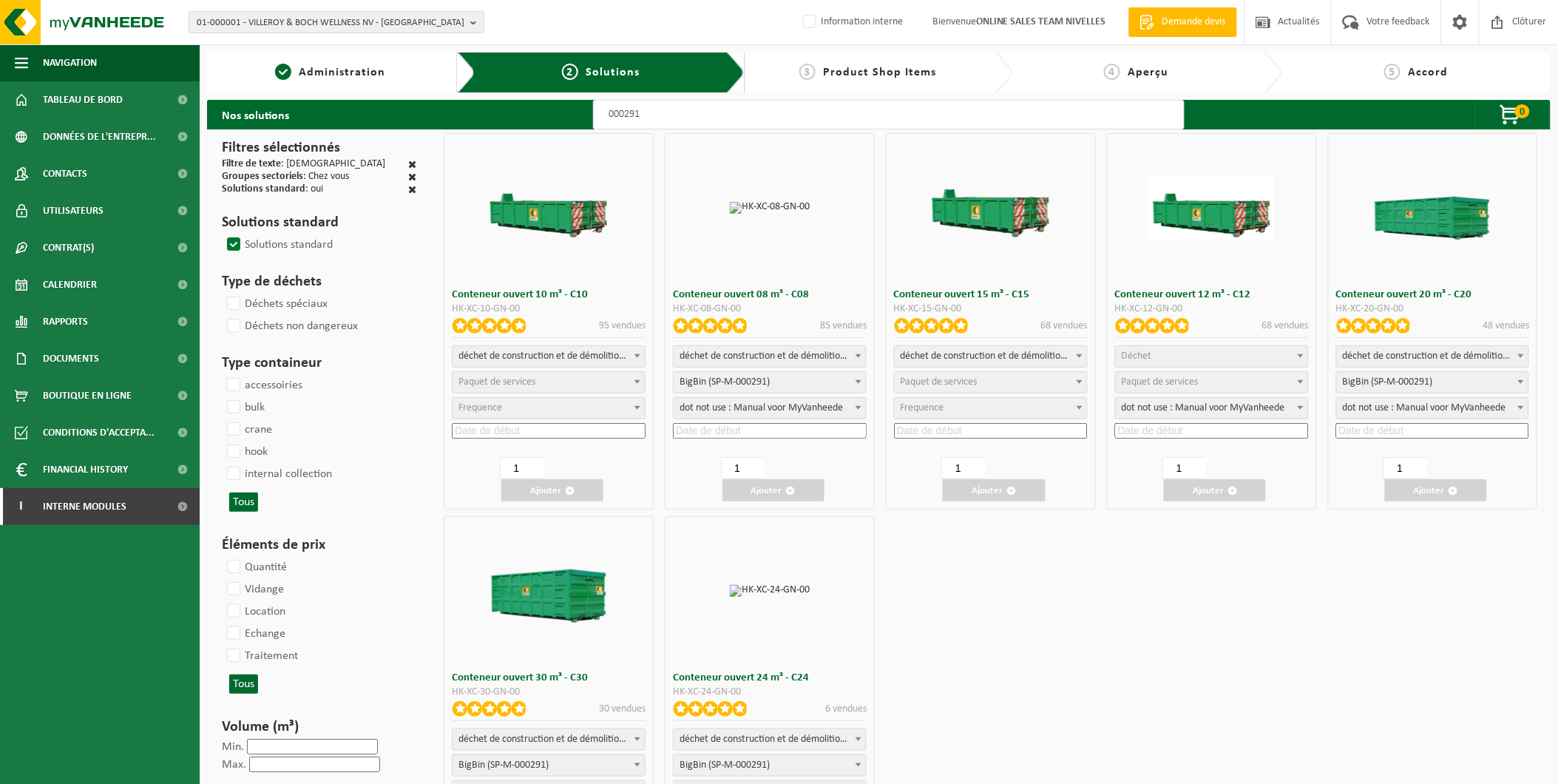
click at [1387, 430] on input at bounding box center [1433, 430] width 194 height 15
click at [1509, 463] on icon at bounding box center [1514, 462] width 24 height 24
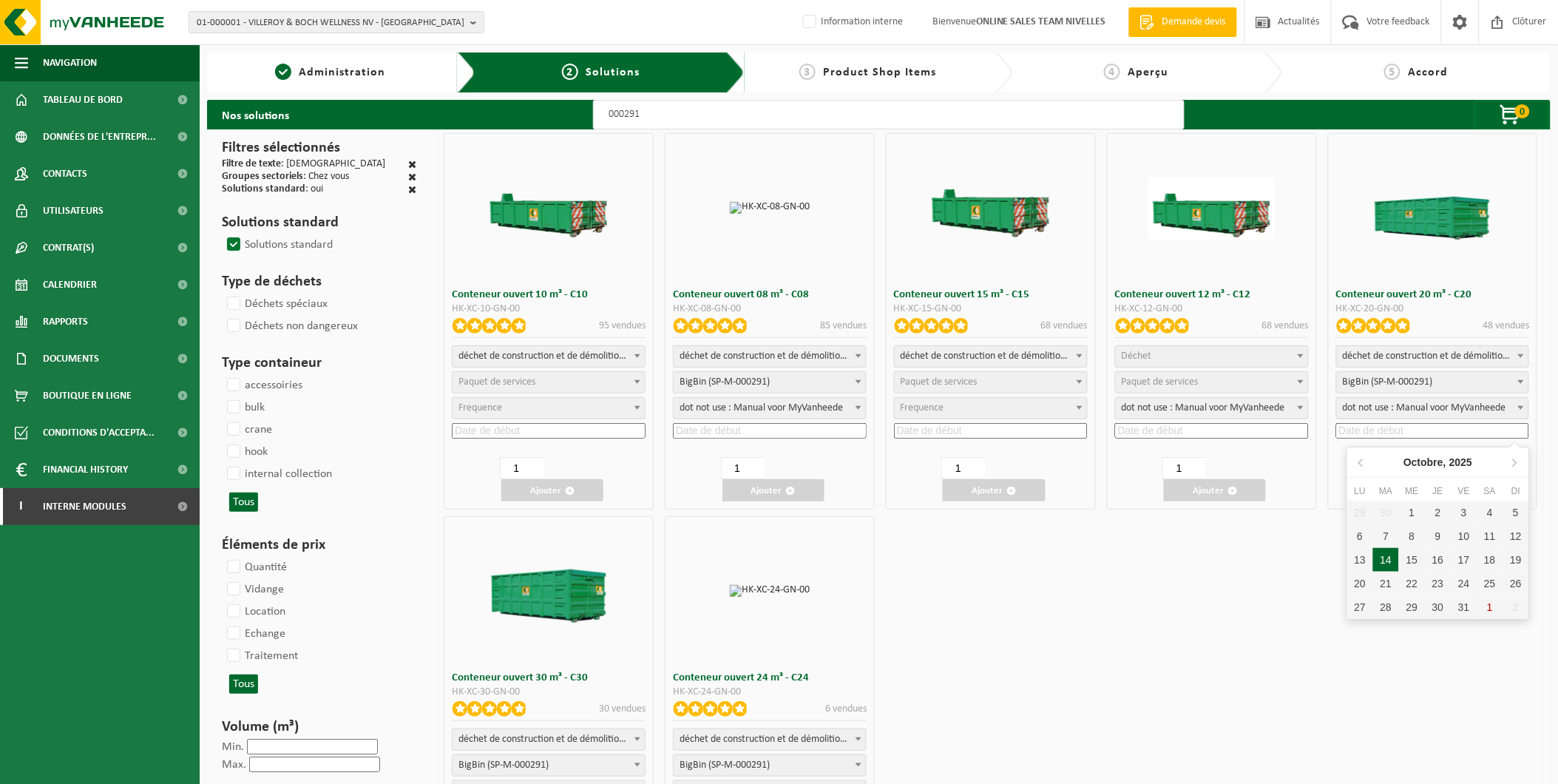
click at [1388, 555] on div "14" at bounding box center [1386, 559] width 26 height 24
type input "2025-10-14"
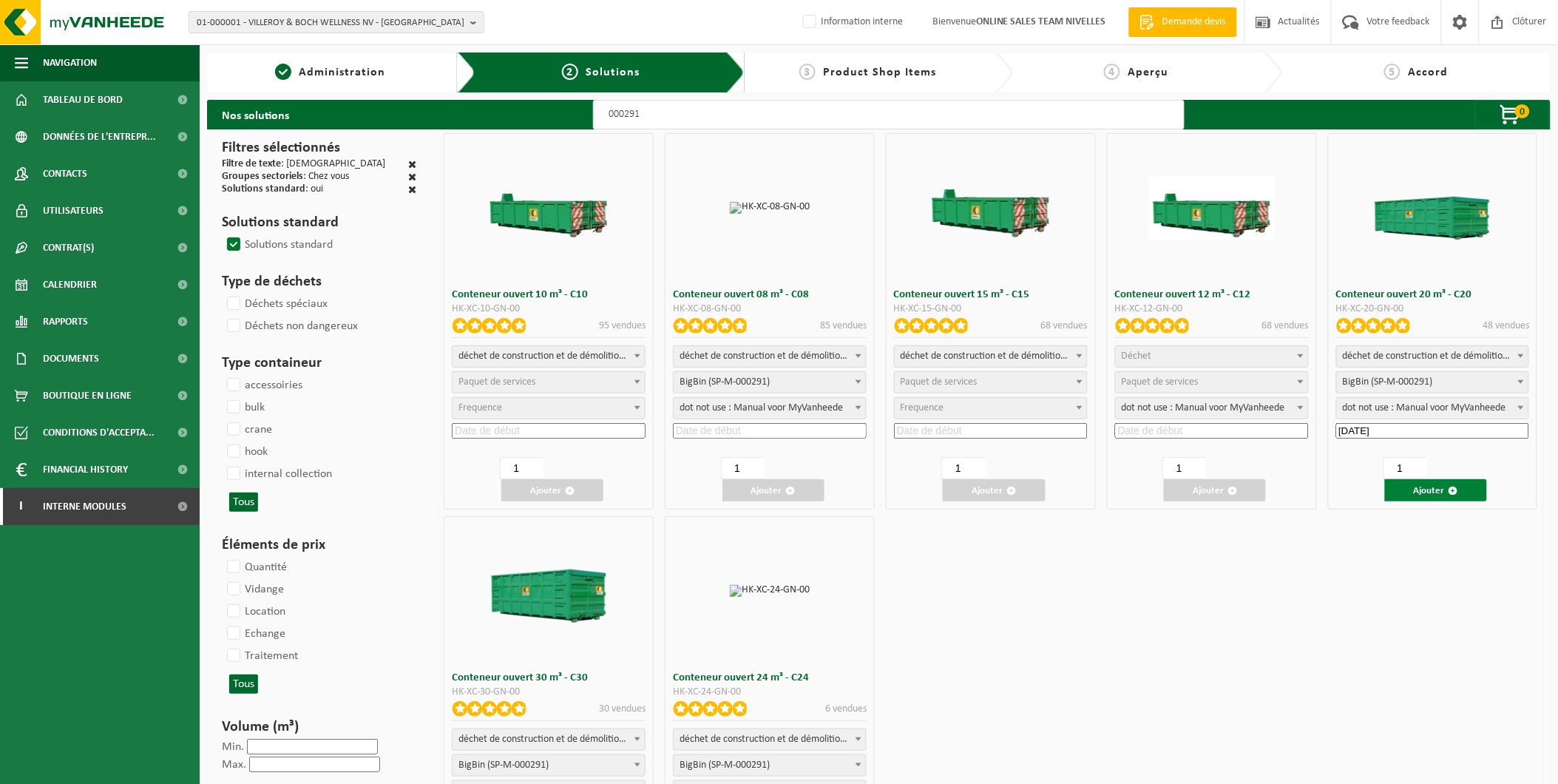
click at [1446, 486] on button "Ajouter" at bounding box center [1436, 490] width 102 height 22
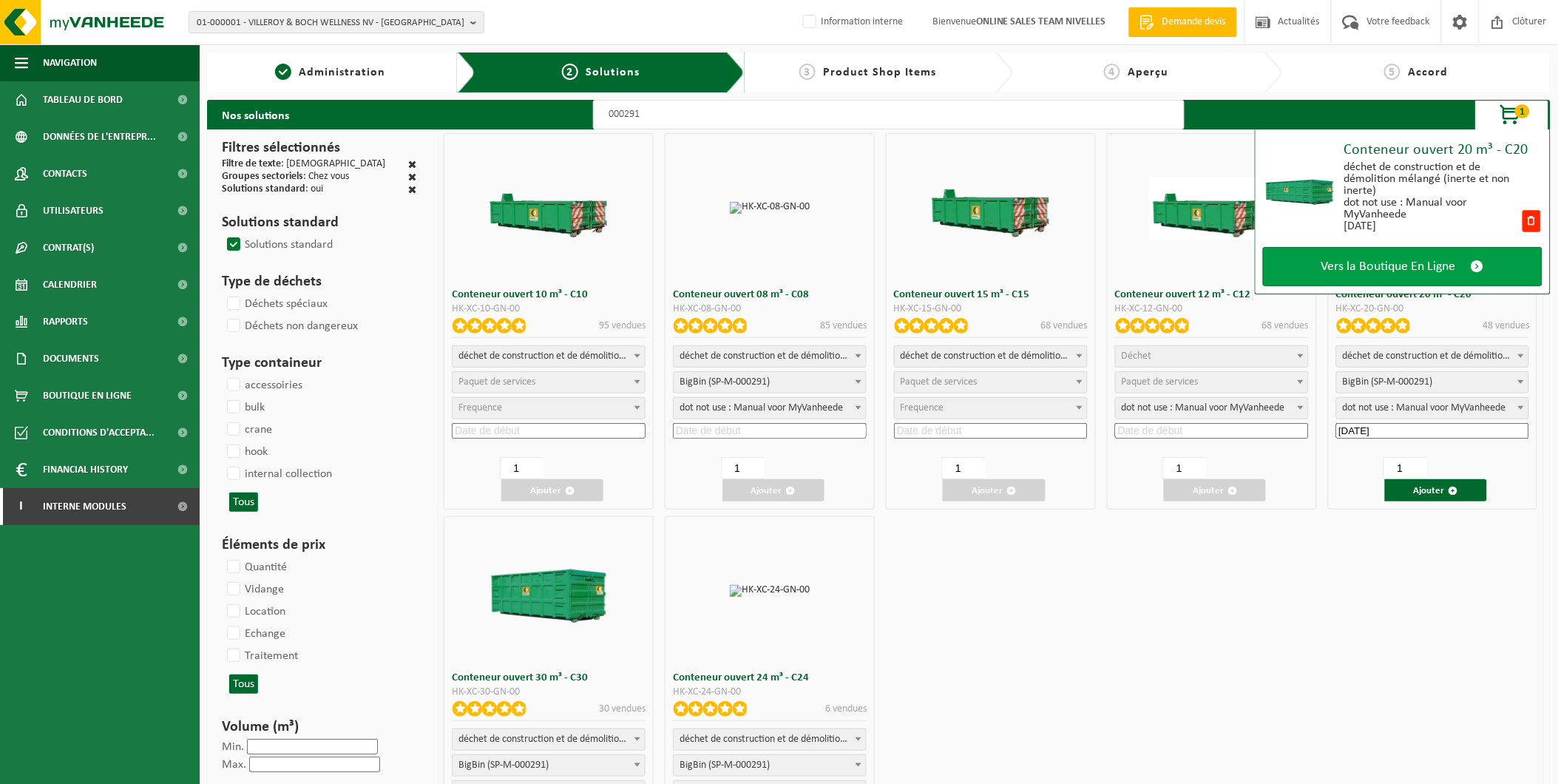
click at [1435, 262] on span "Vers la Boutique En Ligne" at bounding box center [1388, 266] width 135 height 15
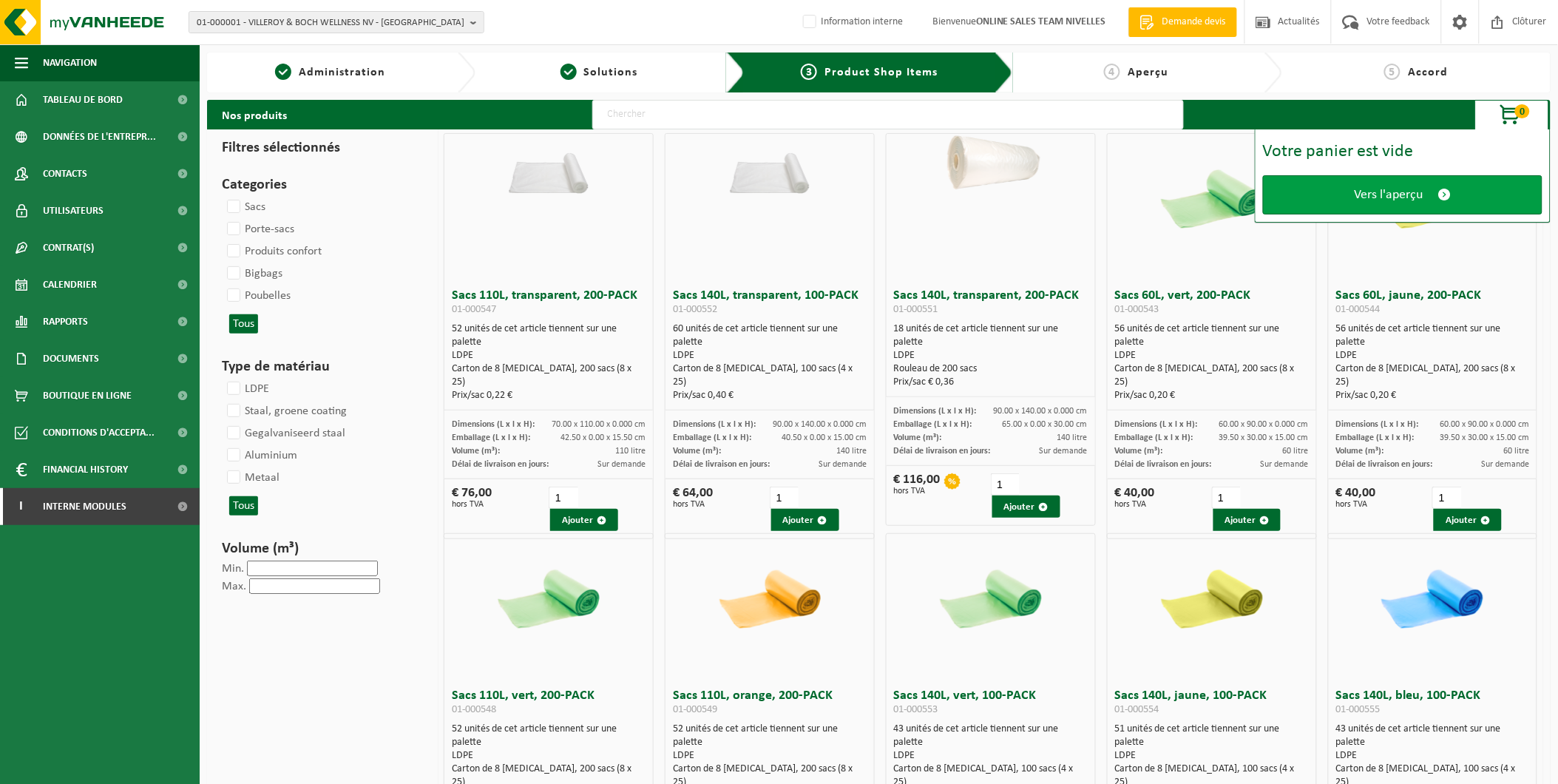
click at [1381, 201] on span "Vers l'aperçu" at bounding box center [1388, 194] width 69 height 15
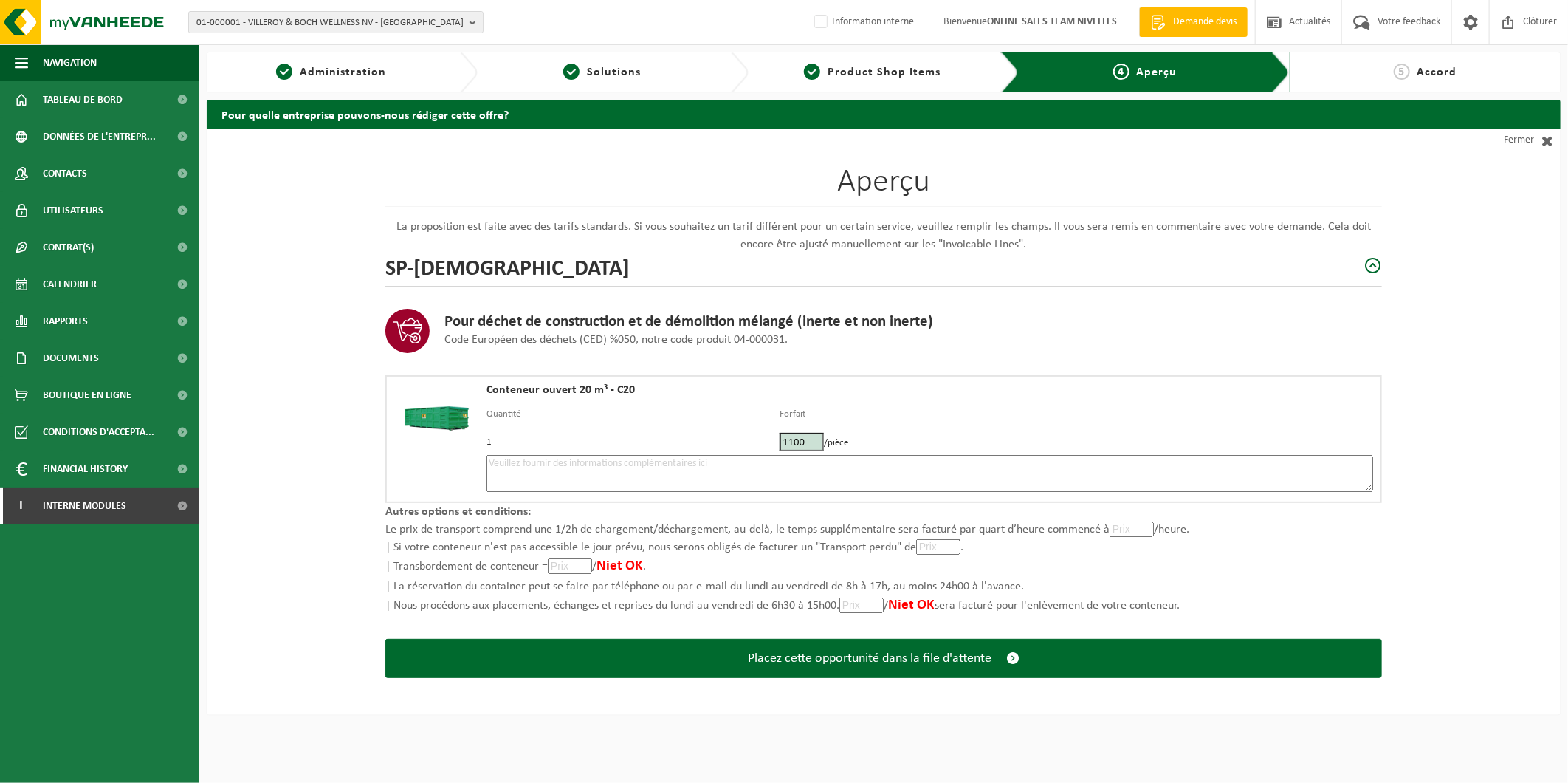
click at [593, 481] on textarea at bounding box center [929, 473] width 886 height 37
click at [615, 463] on textarea at bounding box center [929, 473] width 886 height 37
click at [615, 465] on textarea at bounding box center [929, 473] width 886 height 37
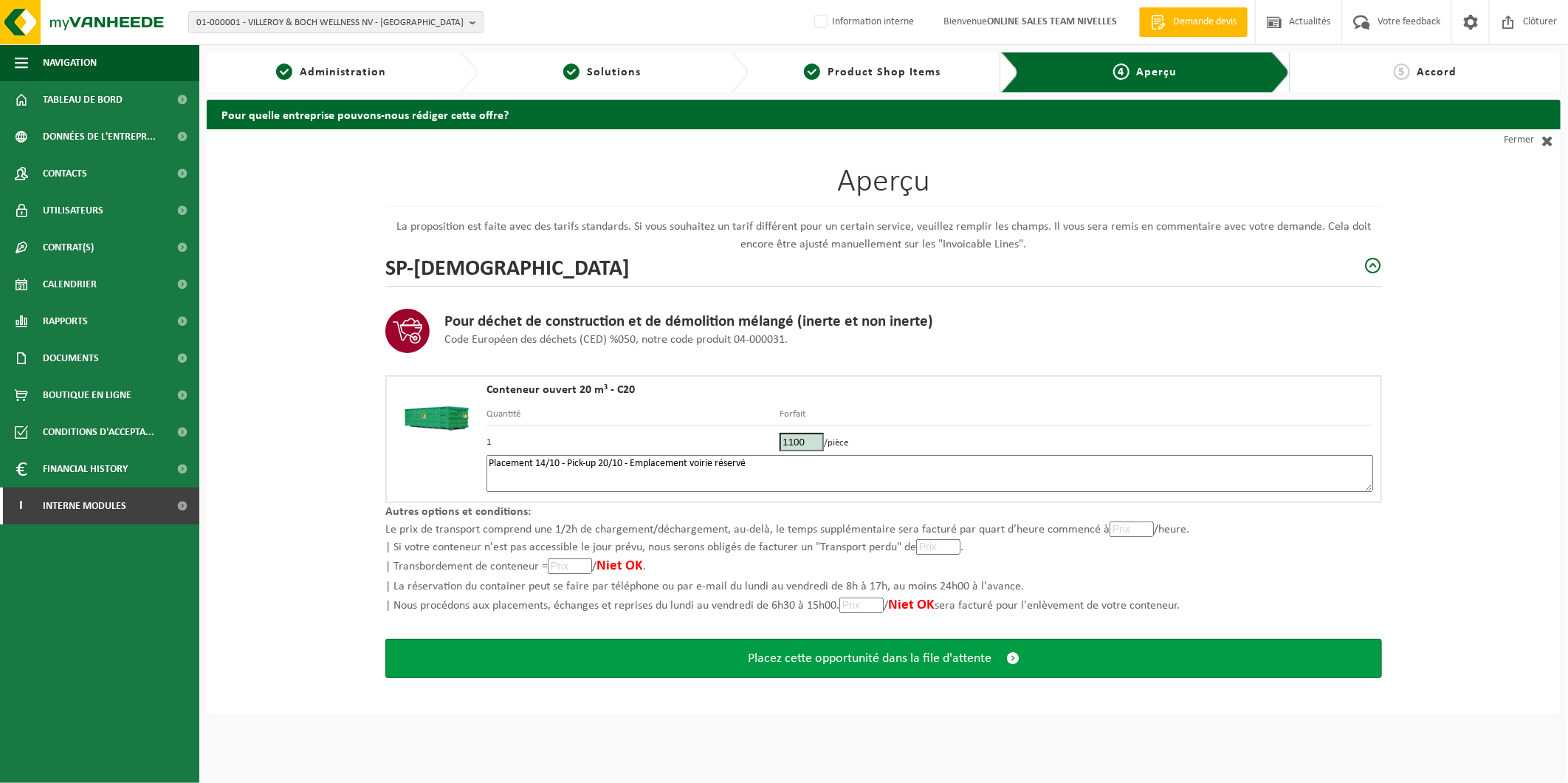
type textarea "Placement 14/10 - Pick-up 20/10 - Emplacement voirie réservé"
click at [994, 645] on button "Placez cette opportunité dans la file d'attente" at bounding box center [884, 658] width 997 height 39
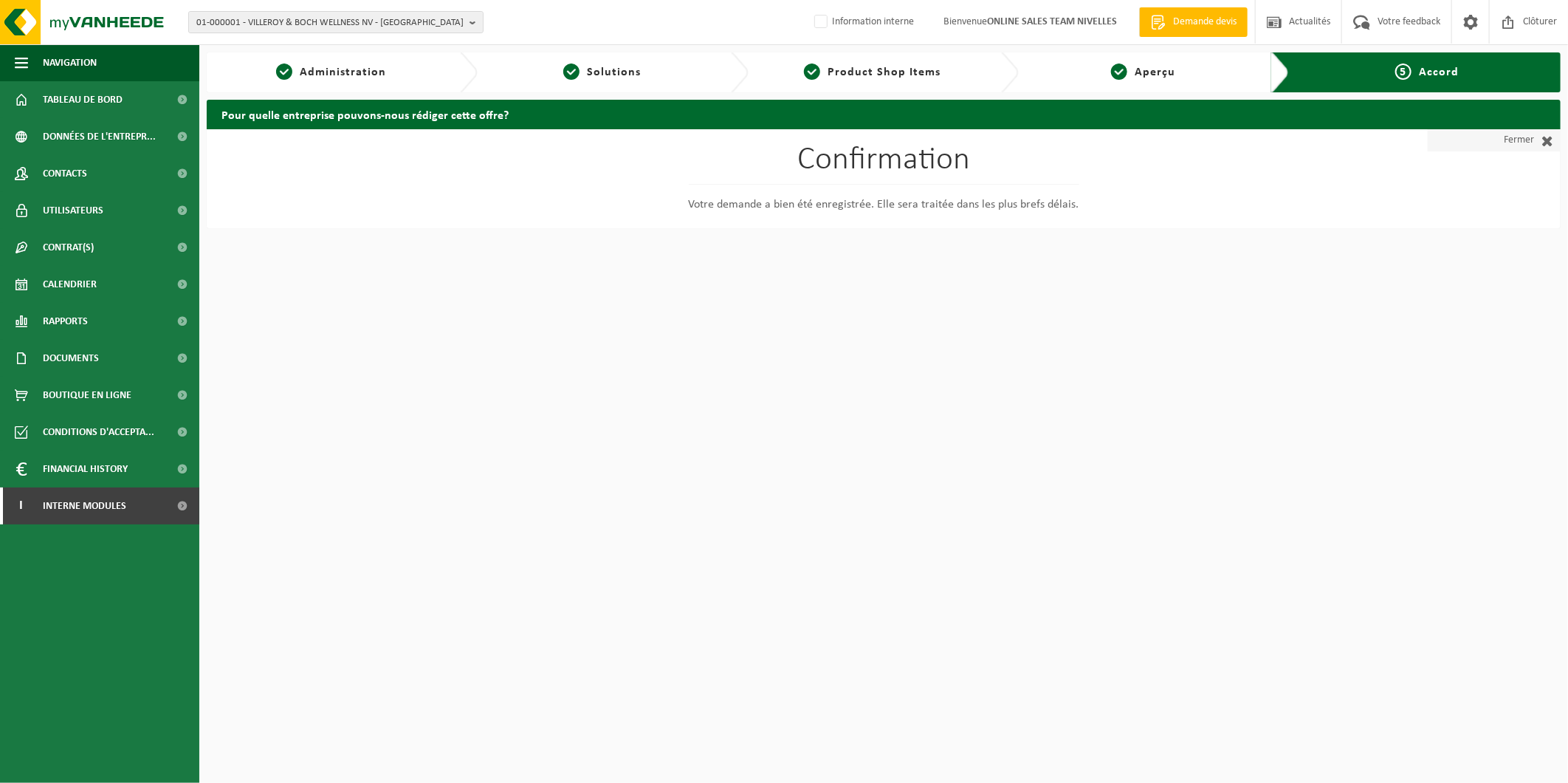
click at [1524, 135] on link "Fermer" at bounding box center [1494, 140] width 133 height 22
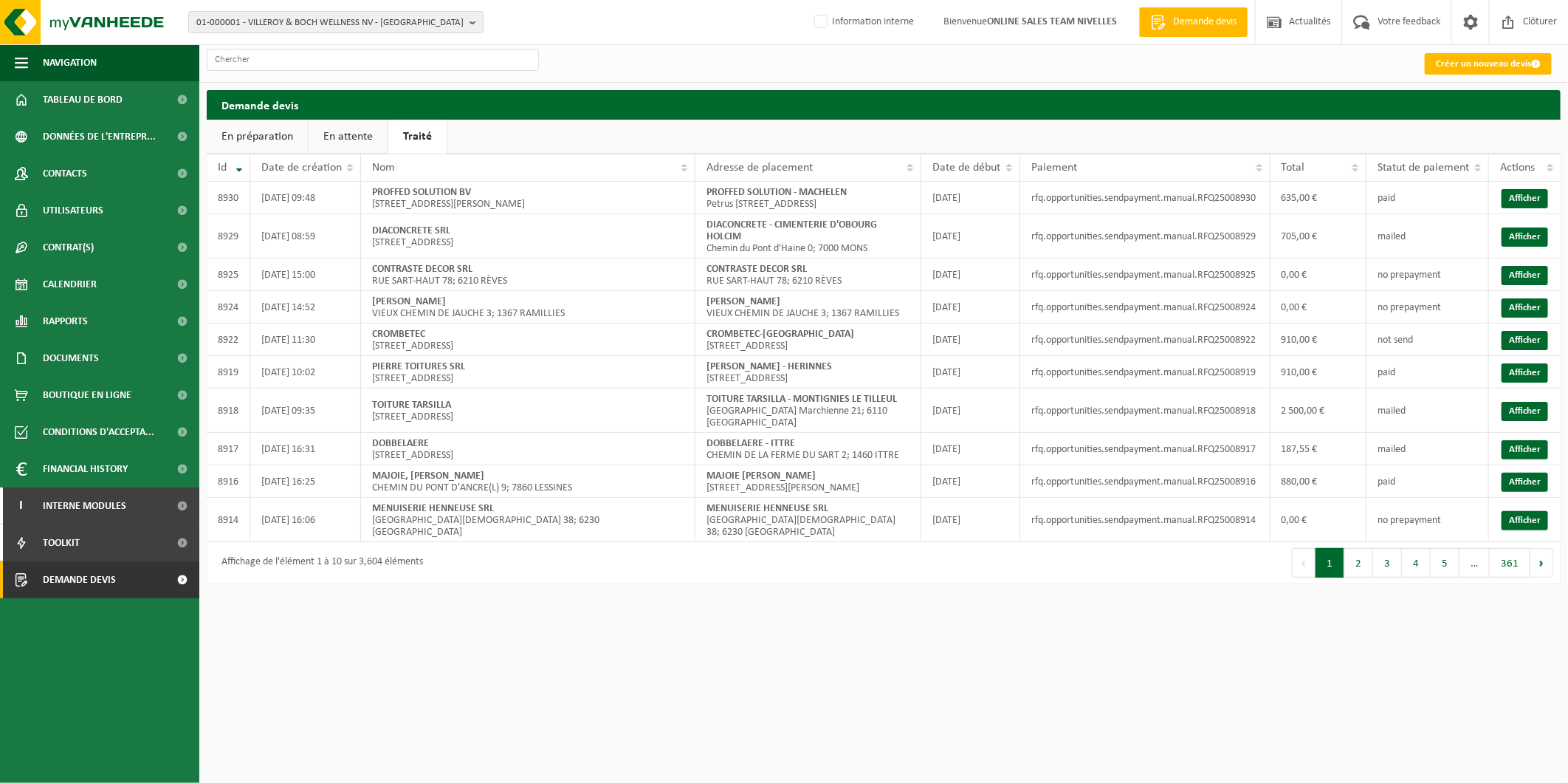
click at [347, 137] on link "En attente" at bounding box center [347, 136] width 79 height 34
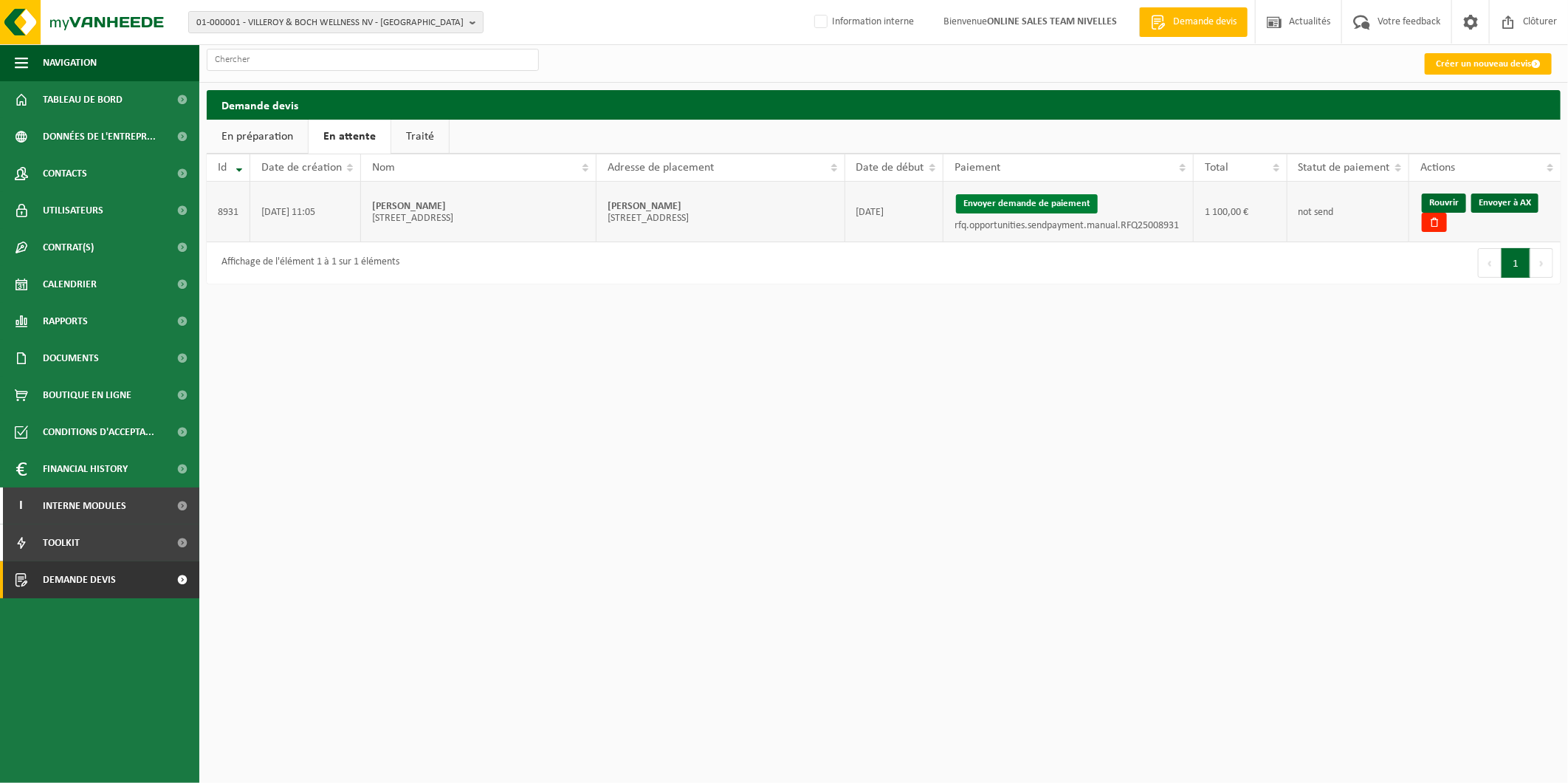
click at [1072, 200] on button "Envoyer demande de paiement" at bounding box center [1026, 204] width 142 height 20
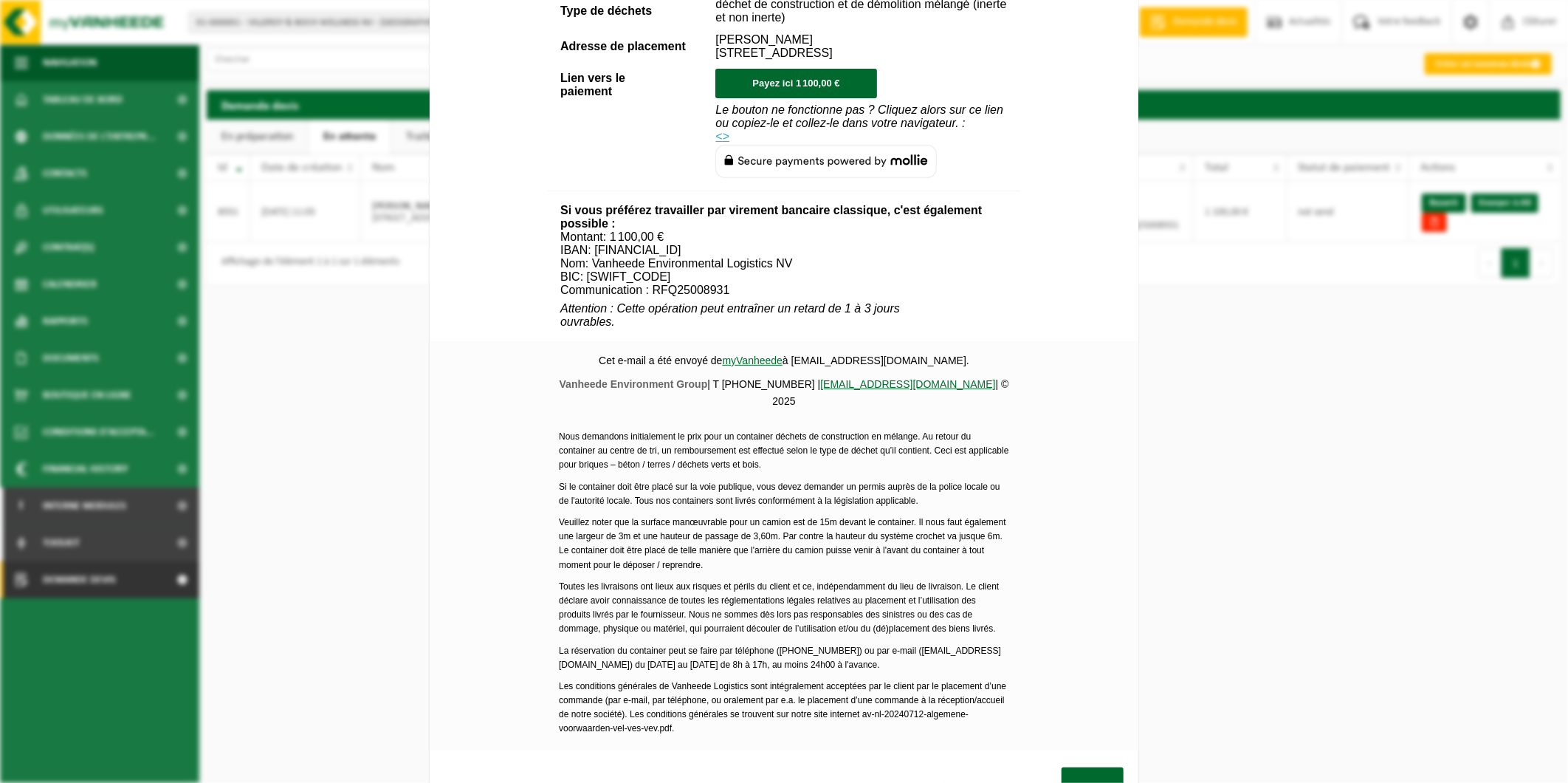
scroll to position [460, 0]
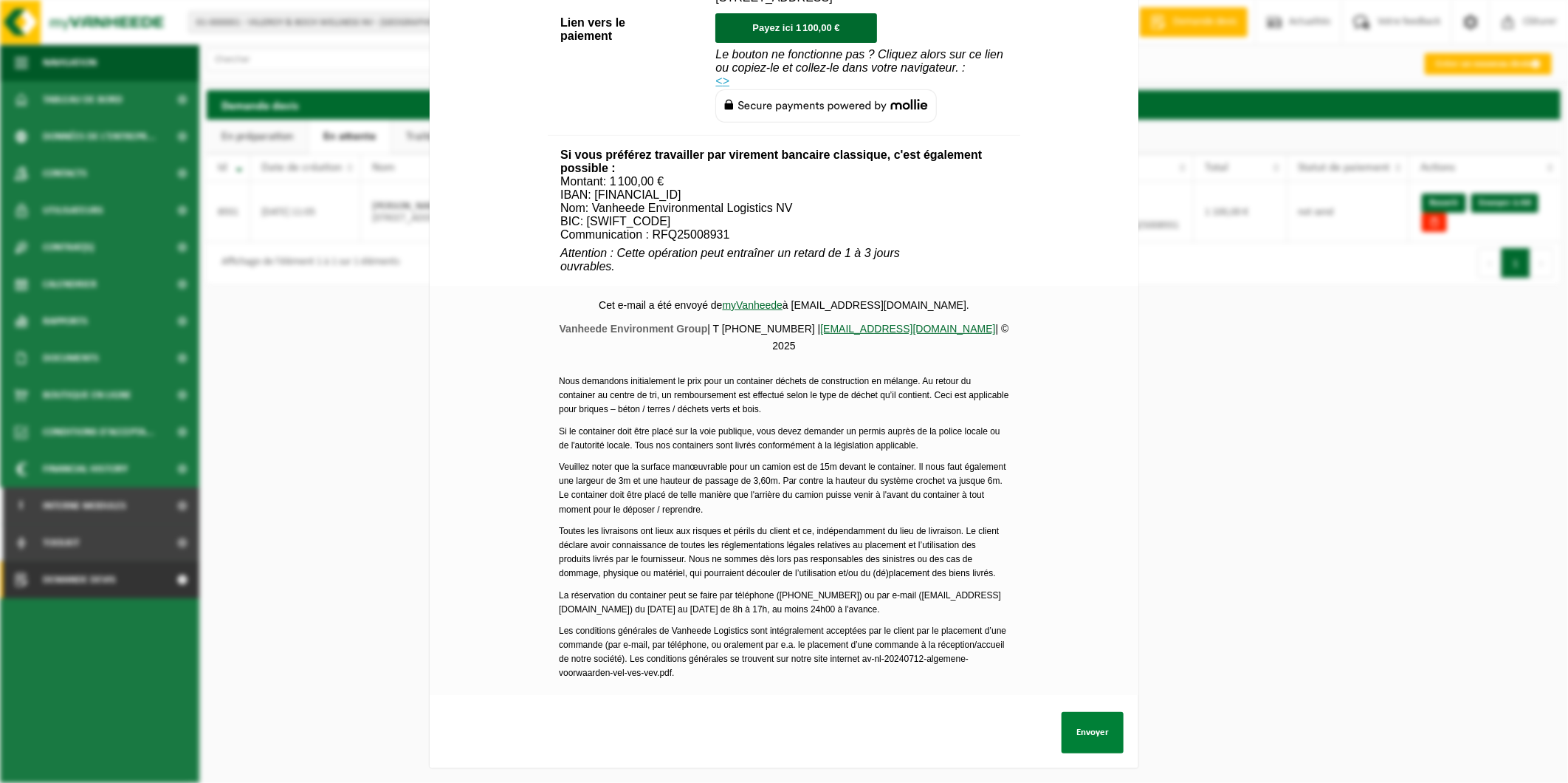
click at [1093, 727] on button "Envoyer" at bounding box center [1093, 732] width 62 height 41
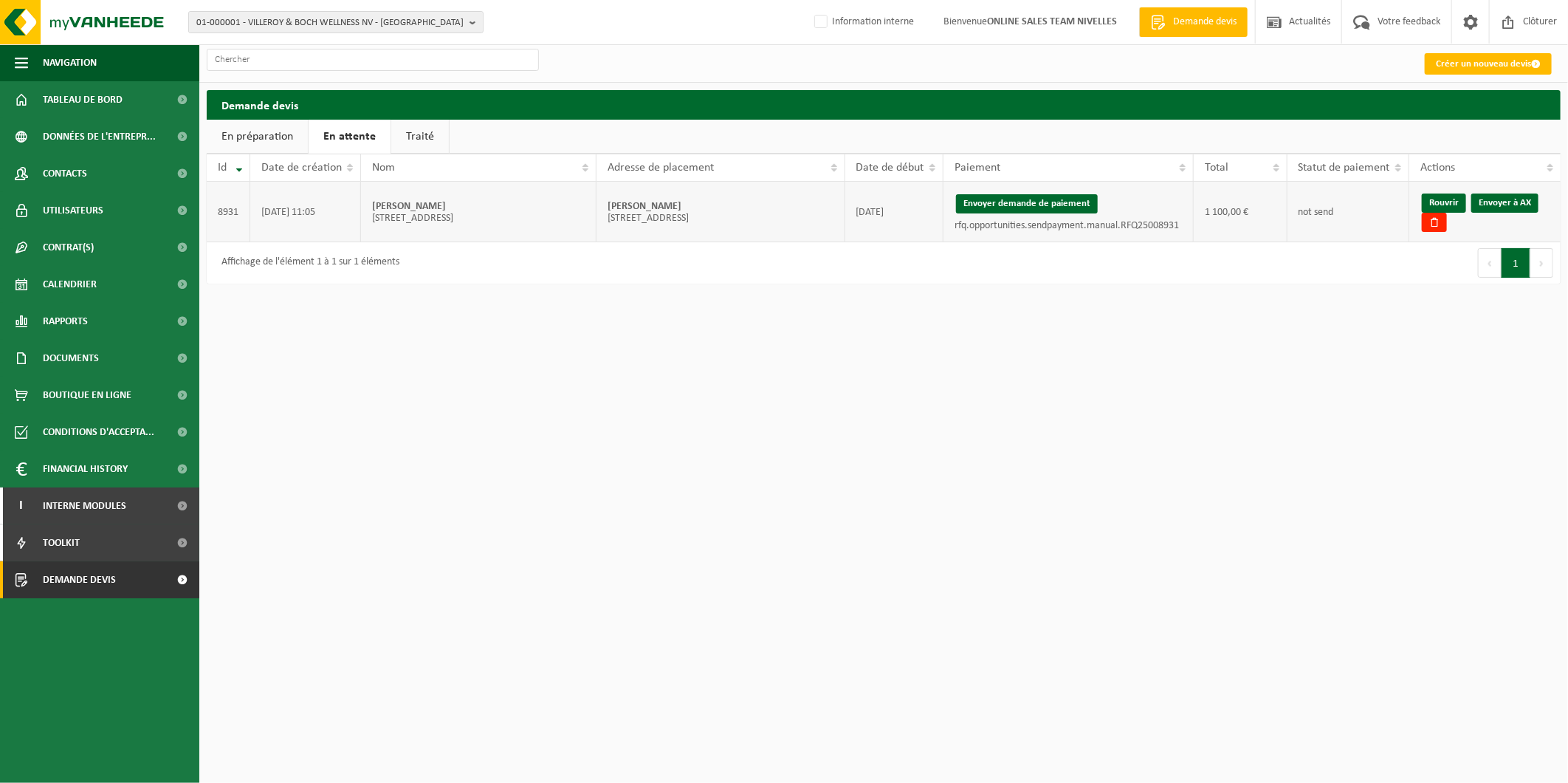
drag, startPoint x: 672, startPoint y: 200, endPoint x: 606, endPoint y: 200, distance: 66.0
click at [606, 200] on td "[PERSON_NAME] [STREET_ADDRESS]; 1340 OTTIGNIES-[GEOGRAPHIC_DATA]" at bounding box center [721, 212] width 249 height 61
copy strong "[PERSON_NAME]"
click at [1504, 196] on link "Envoyer à AX" at bounding box center [1505, 203] width 67 height 20
